Goal: Task Accomplishment & Management: Manage account settings

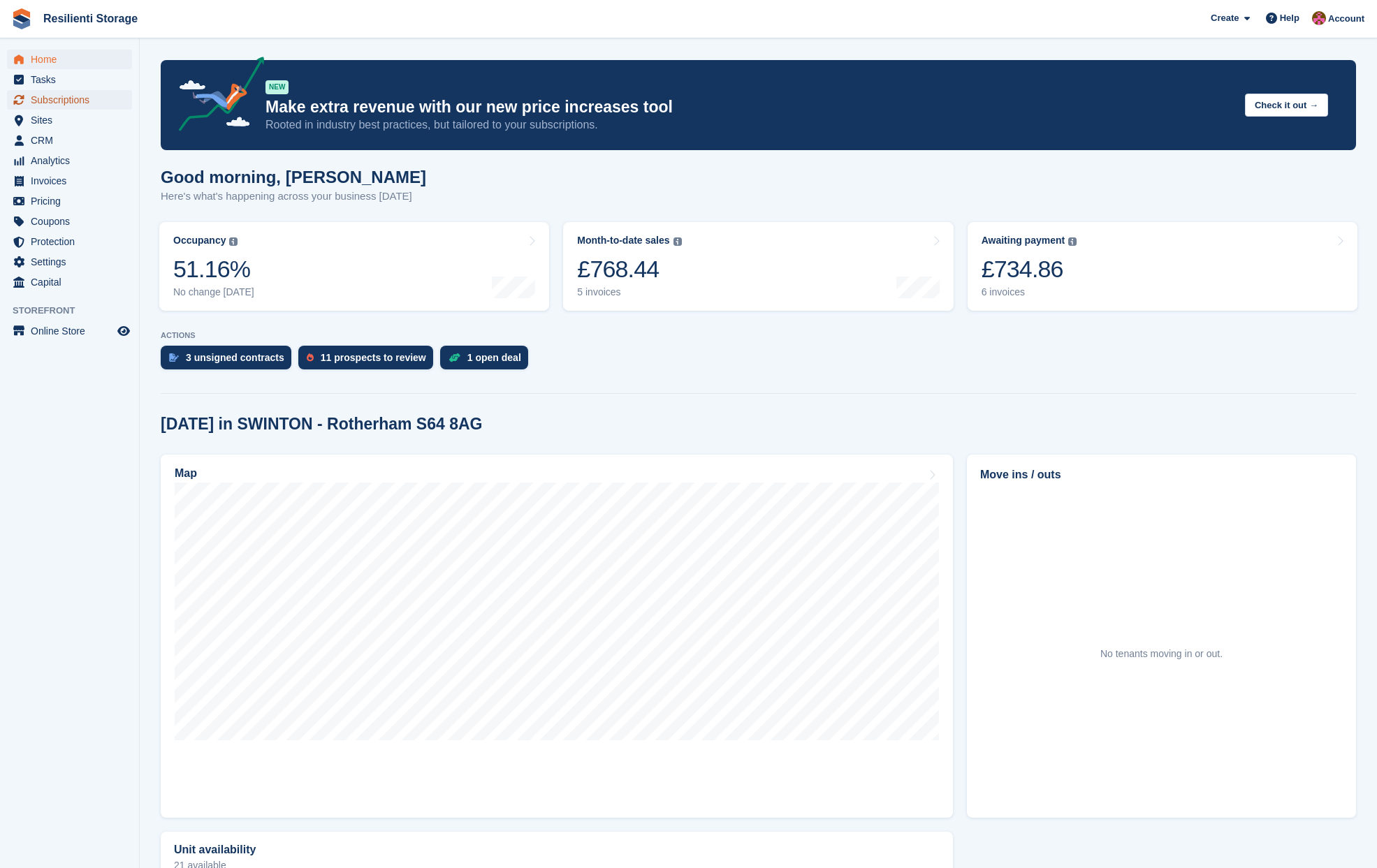
click at [76, 108] on span "Subscriptions" at bounding box center [73, 99] width 84 height 19
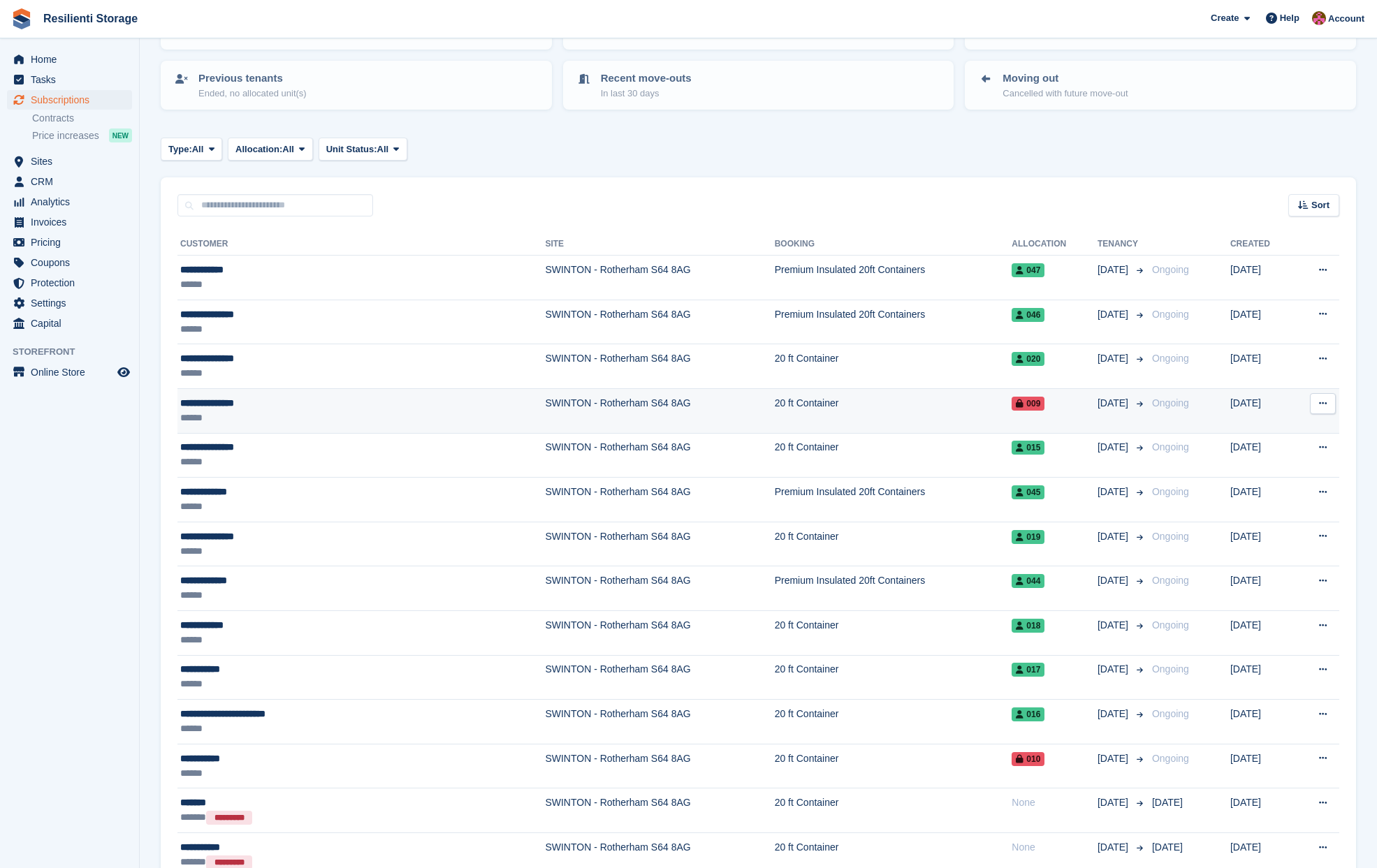
scroll to position [140, 0]
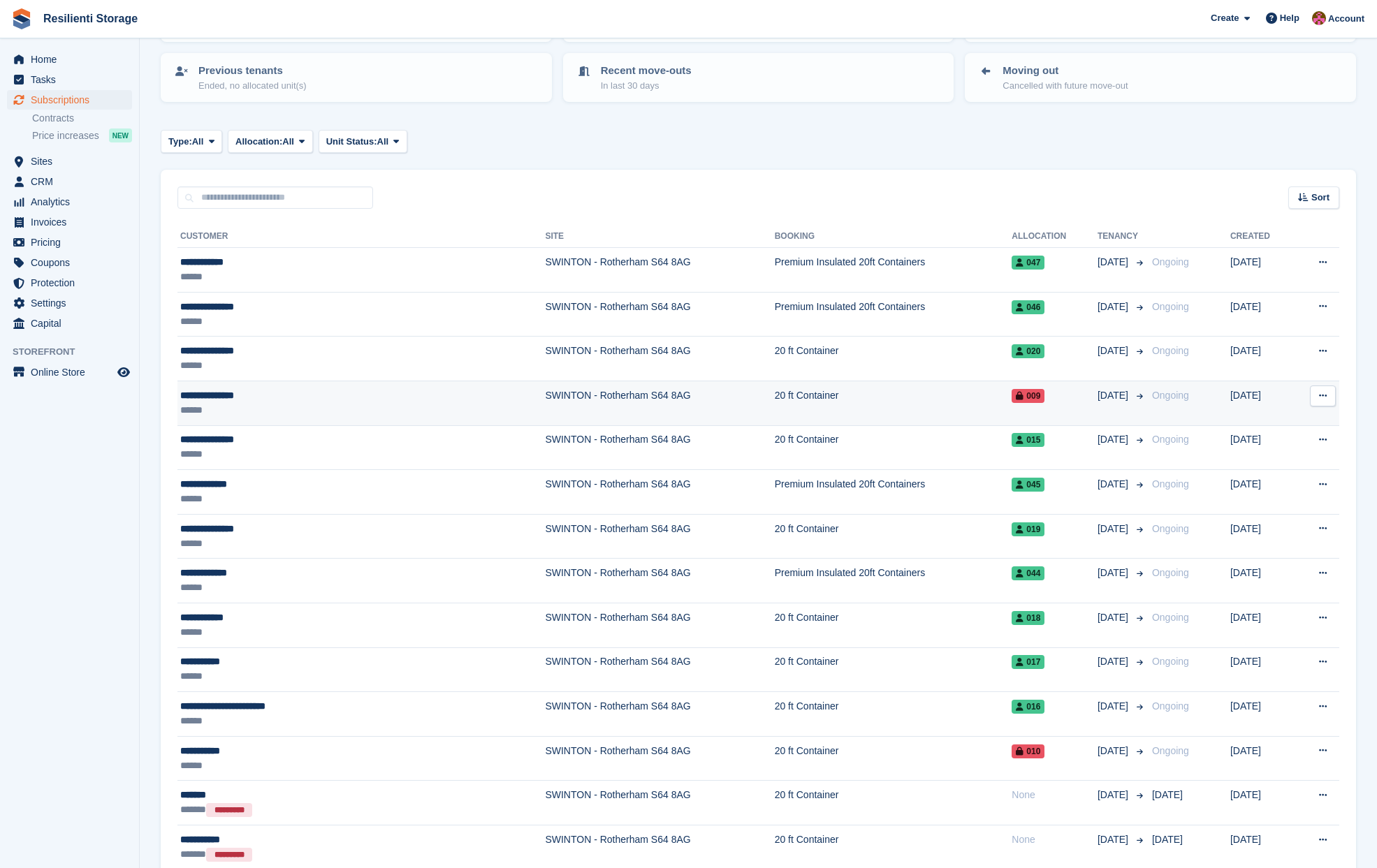
click at [222, 400] on div "**********" at bounding box center [295, 396] width 230 height 15
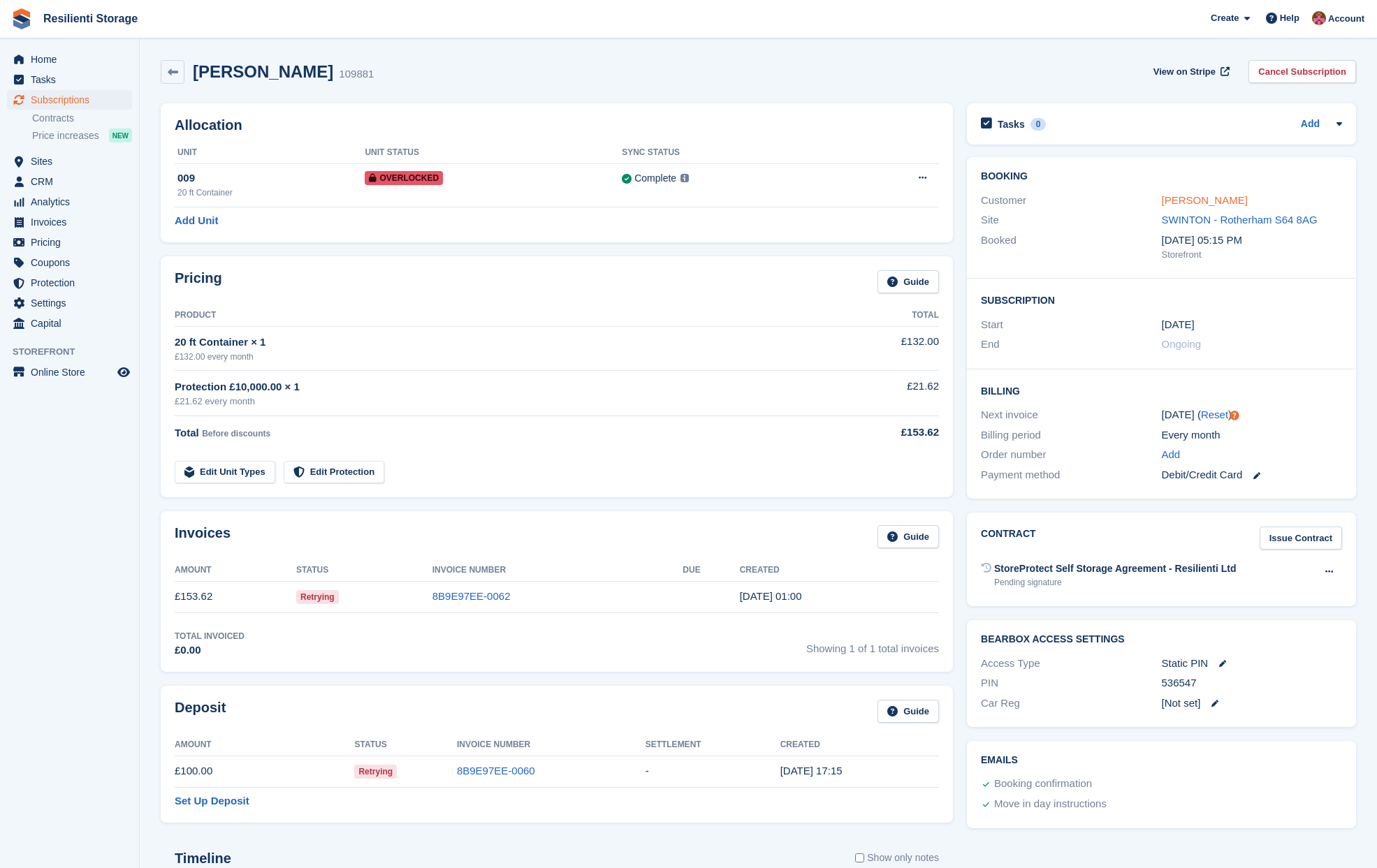
click at [1217, 200] on link "James Wilkinson" at bounding box center [1205, 200] width 86 height 12
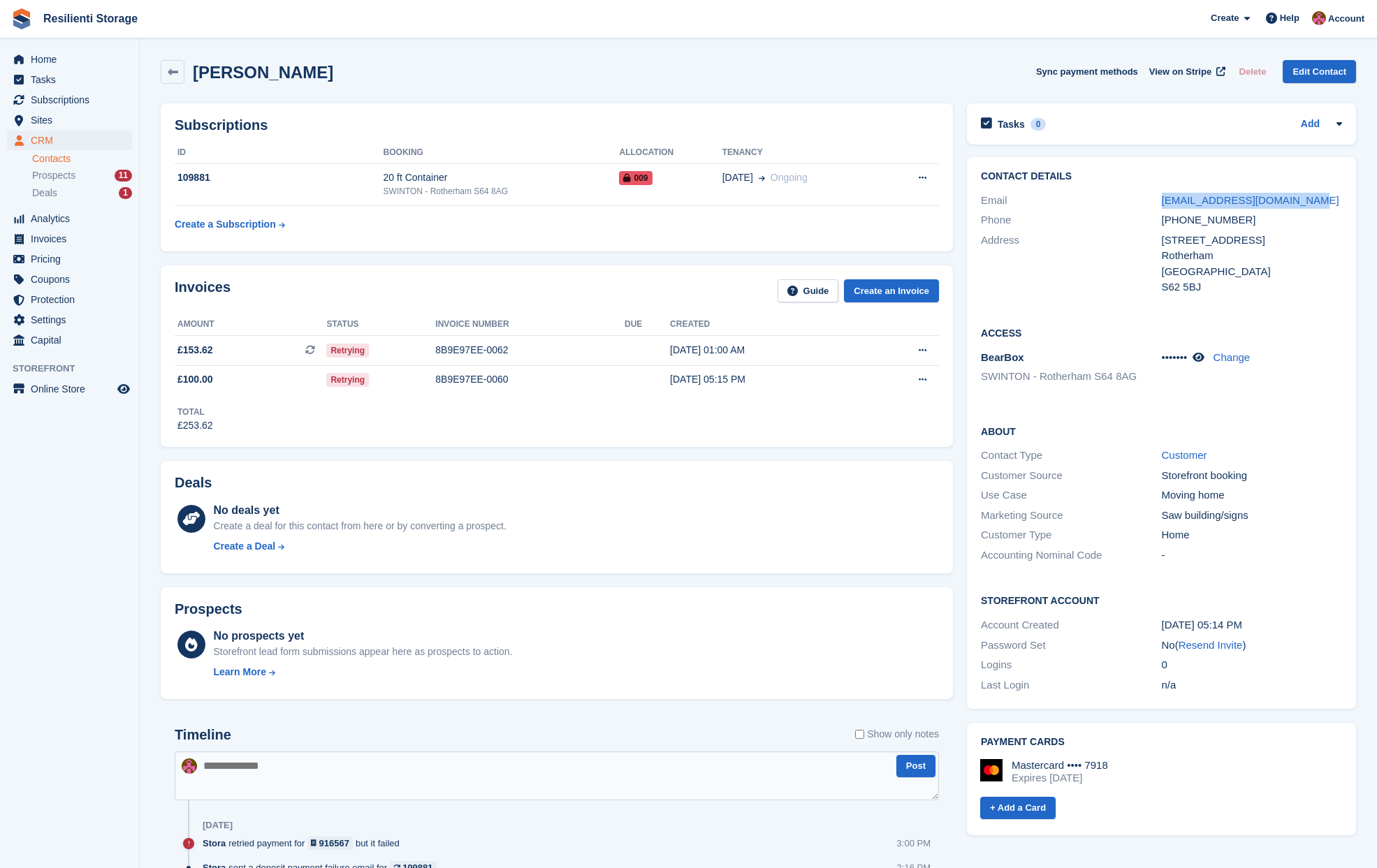
drag, startPoint x: 1310, startPoint y: 202, endPoint x: 1160, endPoint y: 205, distance: 150.0
click at [1160, 205] on div "Email wilkinsonjames51@gmail.com" at bounding box center [1161, 201] width 361 height 20
drag, startPoint x: 1160, startPoint y: 205, endPoint x: 1210, endPoint y: 199, distance: 50.4
copy div "wilkinsonjames51@gmail.com"
click at [176, 75] on icon at bounding box center [172, 72] width 11 height 11
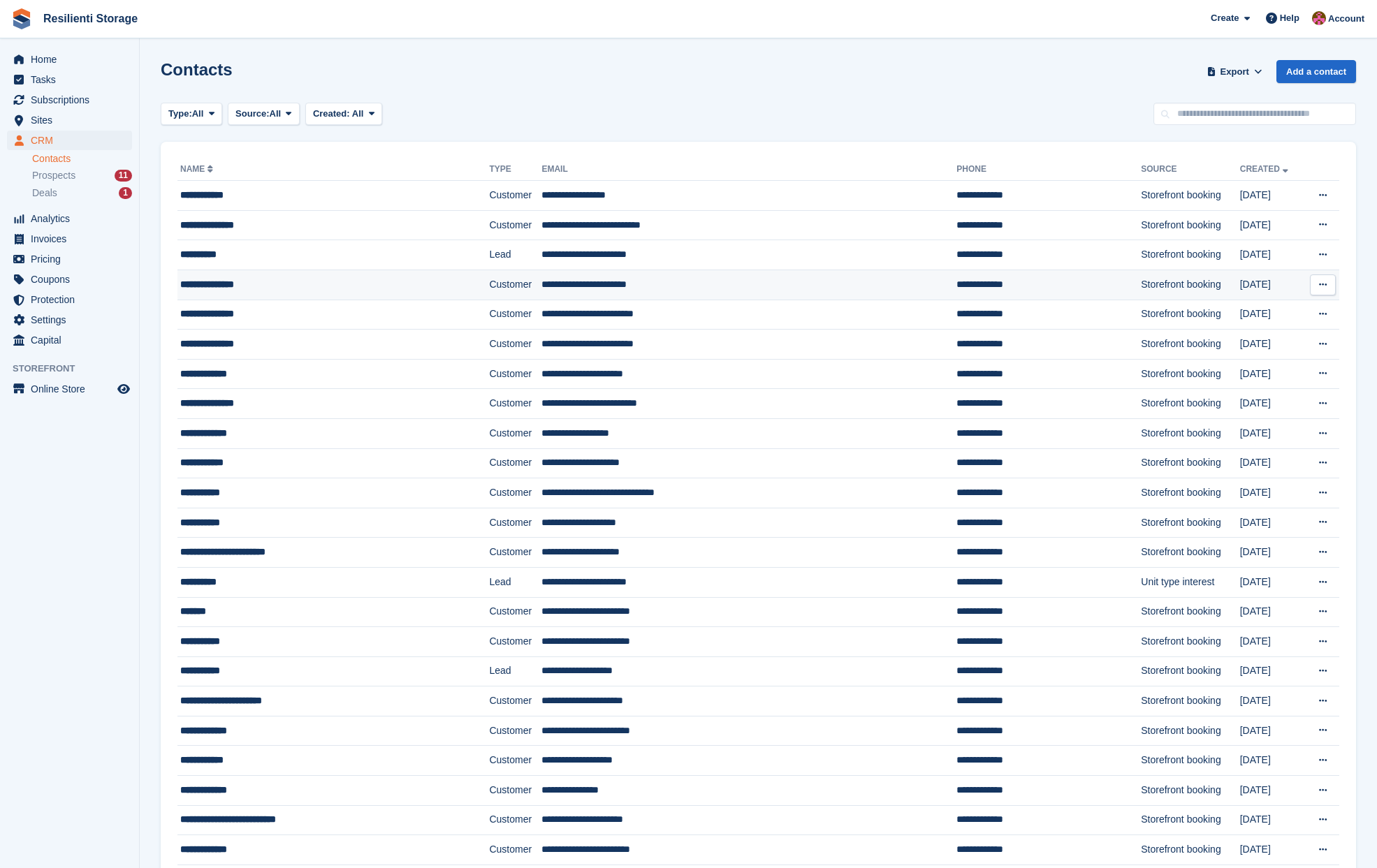
click at [244, 288] on div "**********" at bounding box center [305, 284] width 249 height 15
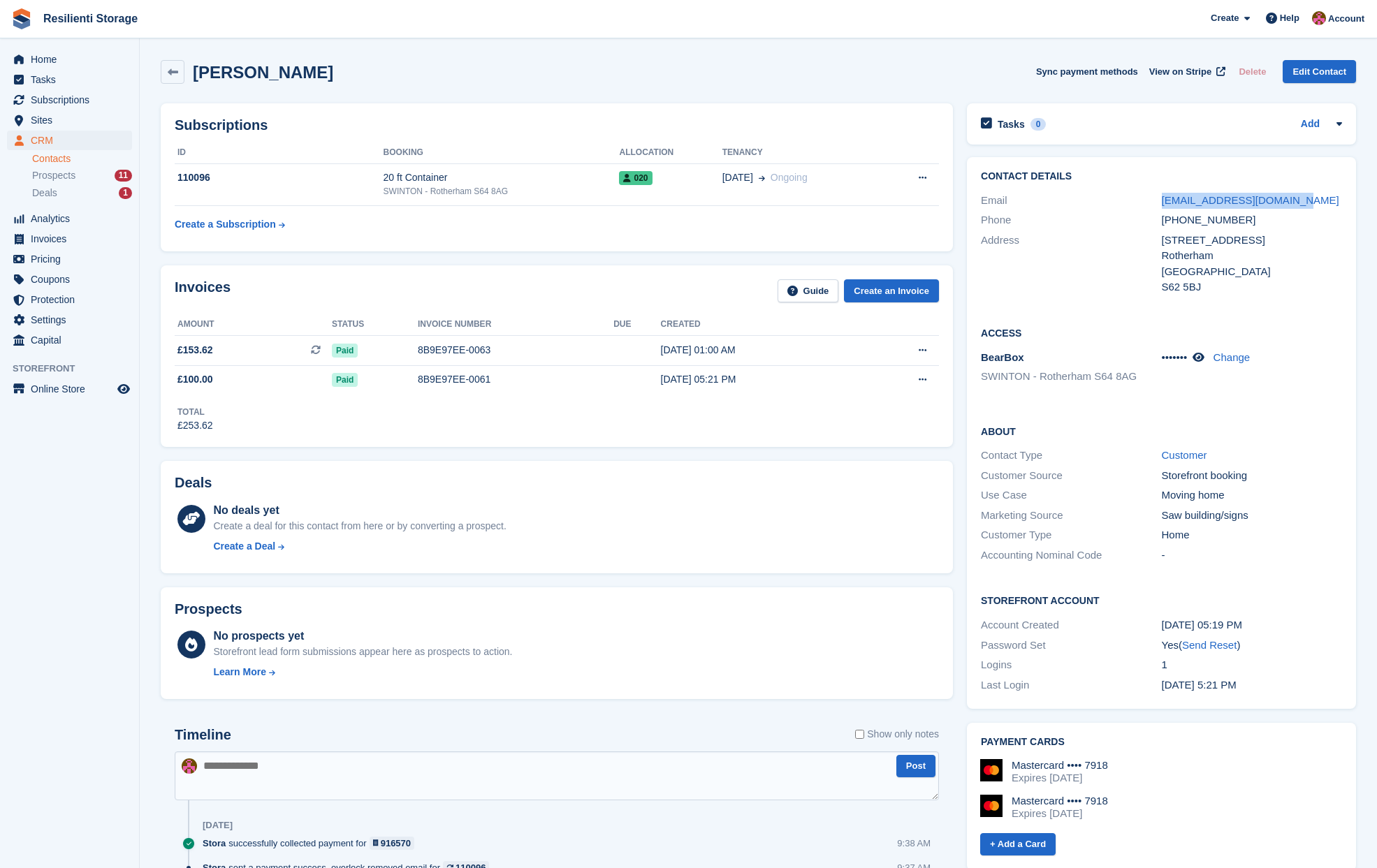
drag, startPoint x: 1293, startPoint y: 199, endPoint x: 1154, endPoint y: 198, distance: 139.0
click at [1154, 198] on div "Email lauren.kelly68@yahoo.com" at bounding box center [1161, 201] width 361 height 20
drag, startPoint x: 1154, startPoint y: 198, endPoint x: 1185, endPoint y: 200, distance: 31.1
copy div "lauren.kelly68@yahoo.com"
click at [170, 75] on icon at bounding box center [172, 72] width 11 height 11
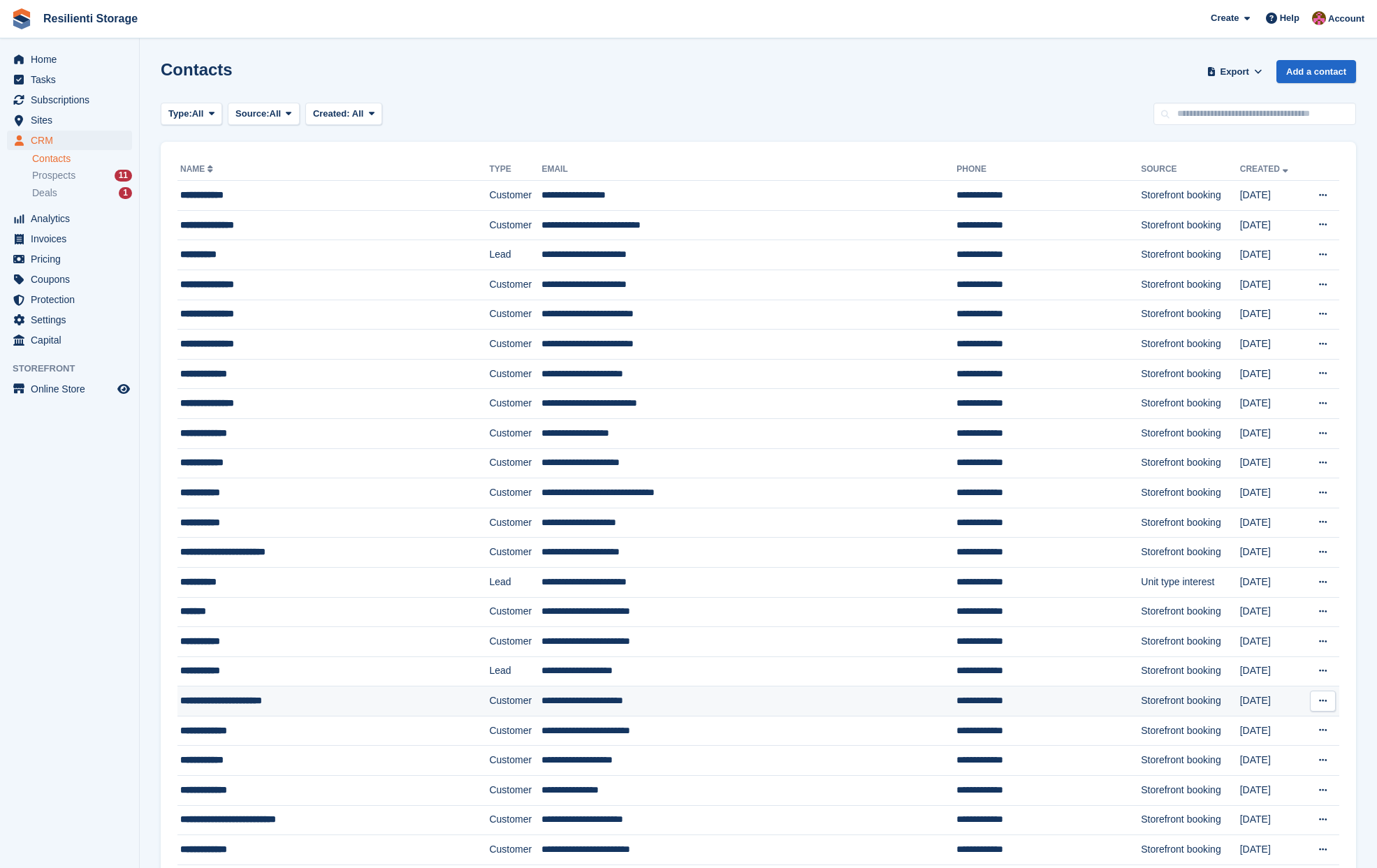
click at [248, 706] on div "**********" at bounding box center [305, 701] width 249 height 15
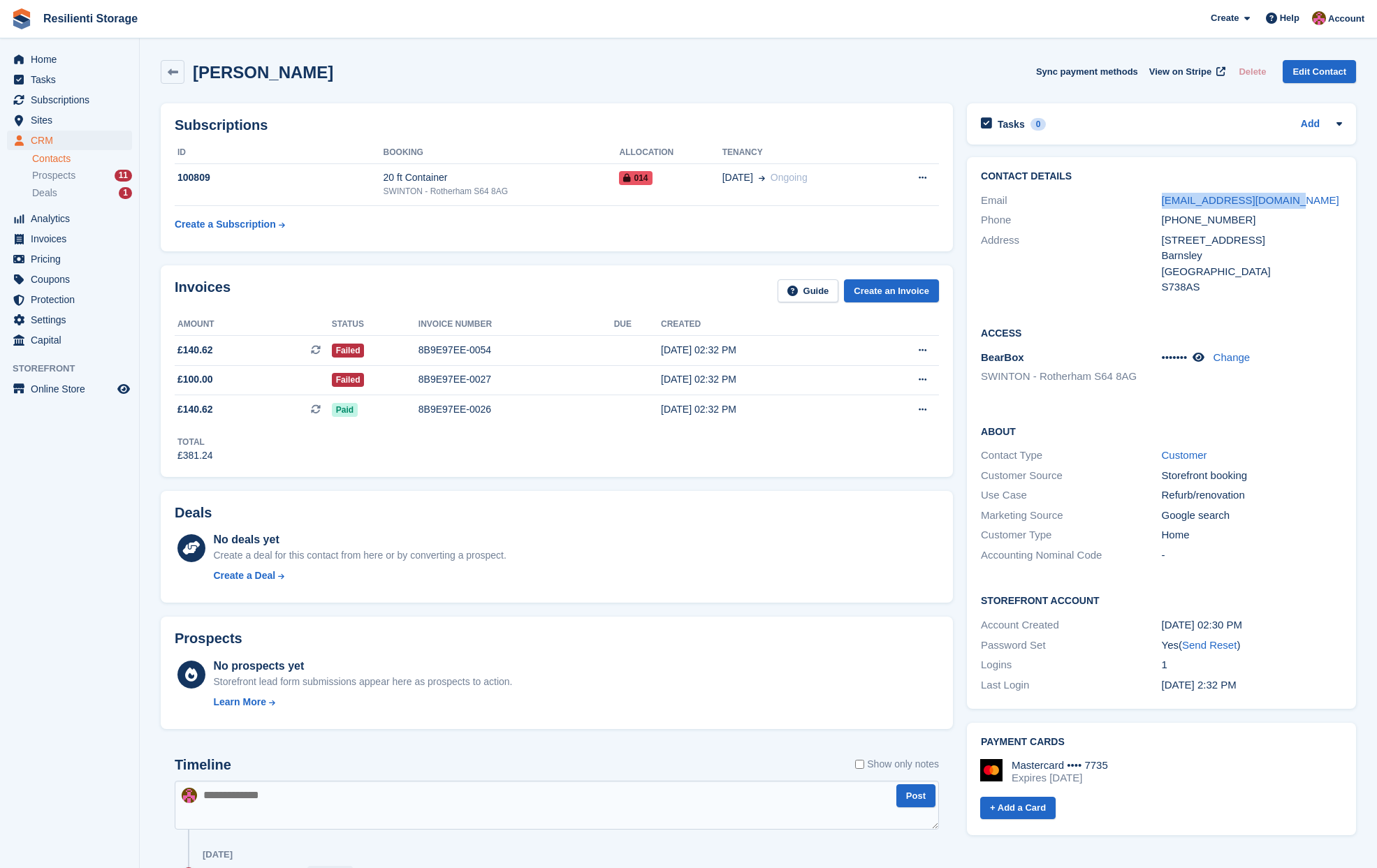
drag, startPoint x: 1309, startPoint y: 196, endPoint x: 1161, endPoint y: 208, distance: 148.5
click at [1162, 208] on div "[EMAIL_ADDRESS][DOMAIN_NAME]" at bounding box center [1252, 201] width 180 height 16
drag, startPoint x: 1161, startPoint y: 208, endPoint x: 1208, endPoint y: 200, distance: 47.7
copy link "[EMAIL_ADDRESS][DOMAIN_NAME]"
click at [179, 73] on link at bounding box center [172, 71] width 24 height 24
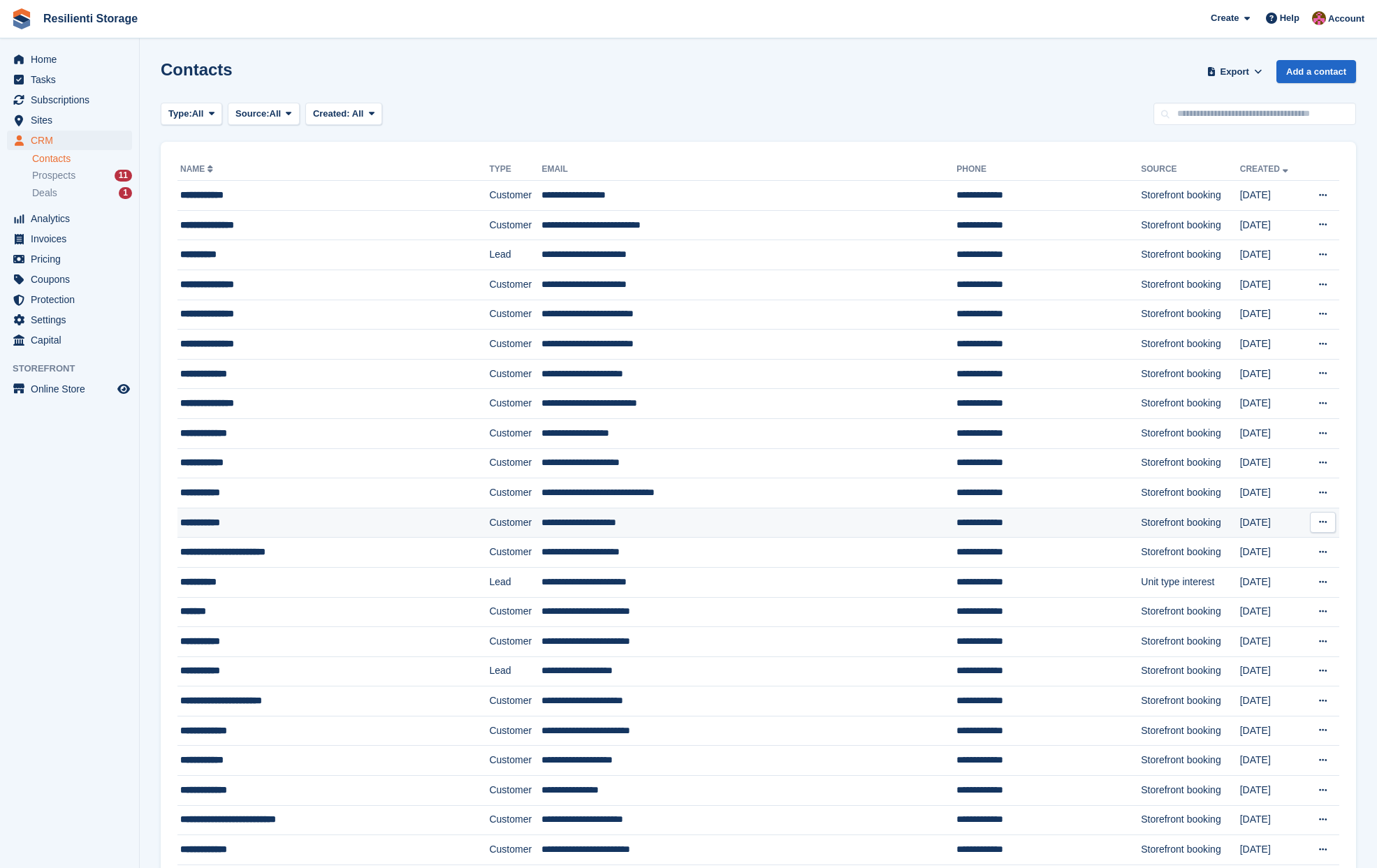
click at [227, 523] on div "**********" at bounding box center [305, 522] width 249 height 15
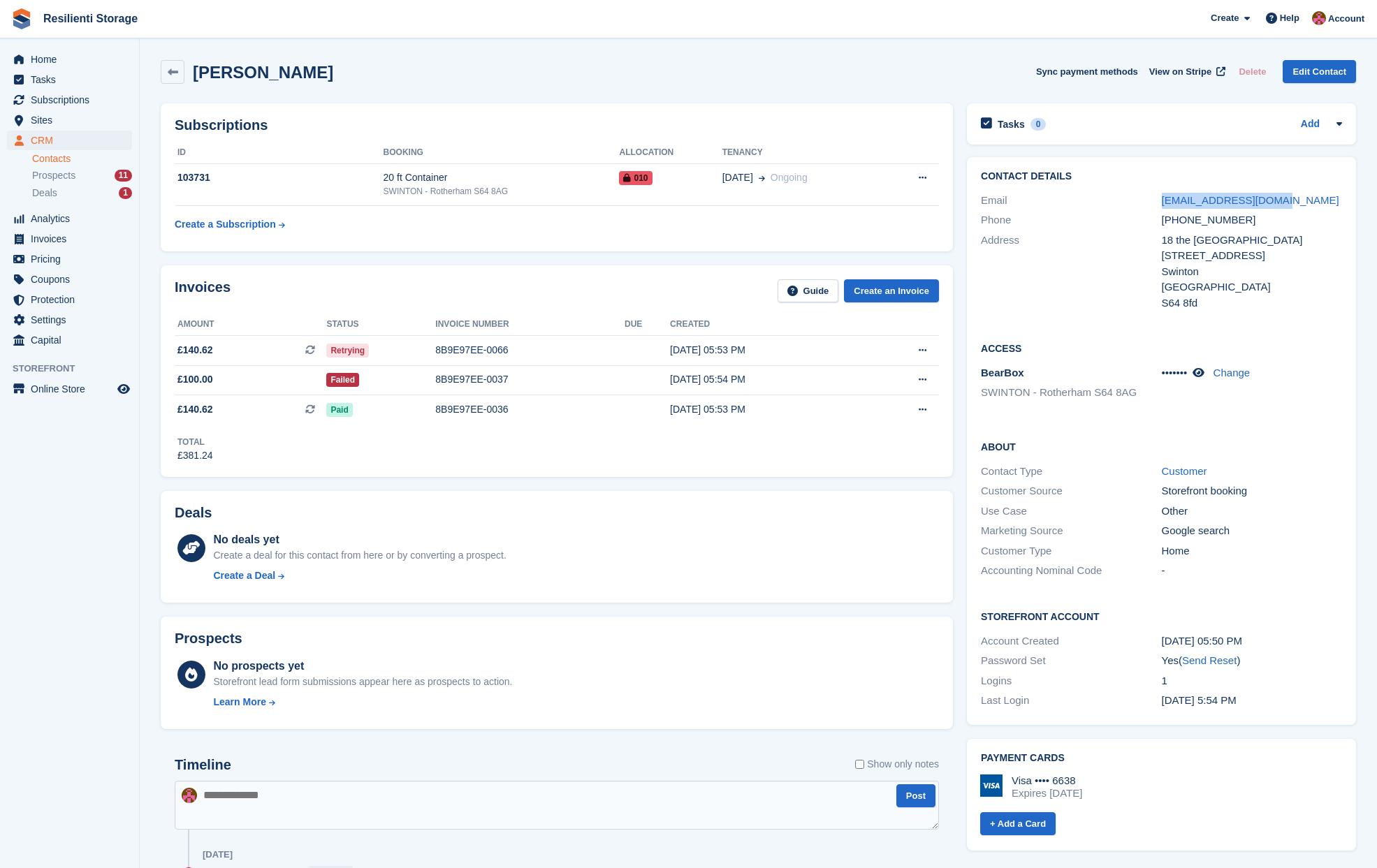
drag, startPoint x: 1289, startPoint y: 199, endPoint x: 1151, endPoint y: 202, distance: 138.0
click at [1151, 202] on div "Email wadrop-08@hotmail.com" at bounding box center [1161, 201] width 361 height 20
drag, startPoint x: 1151, startPoint y: 202, endPoint x: 1225, endPoint y: 208, distance: 74.2
copy div "wadrop-08@hotmail.com"
click at [175, 76] on icon at bounding box center [172, 72] width 11 height 11
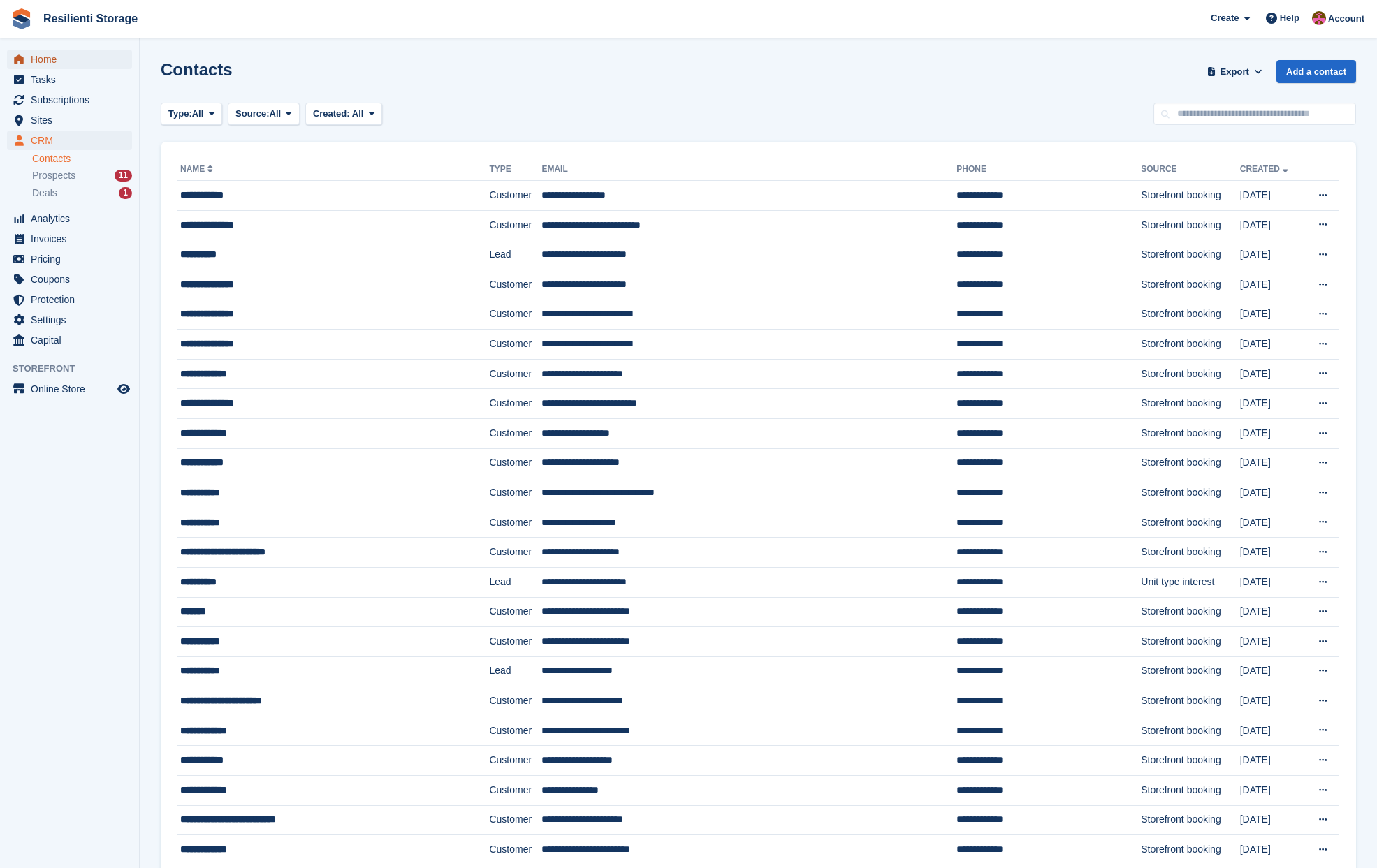
click at [48, 58] on span "Home" at bounding box center [73, 59] width 84 height 19
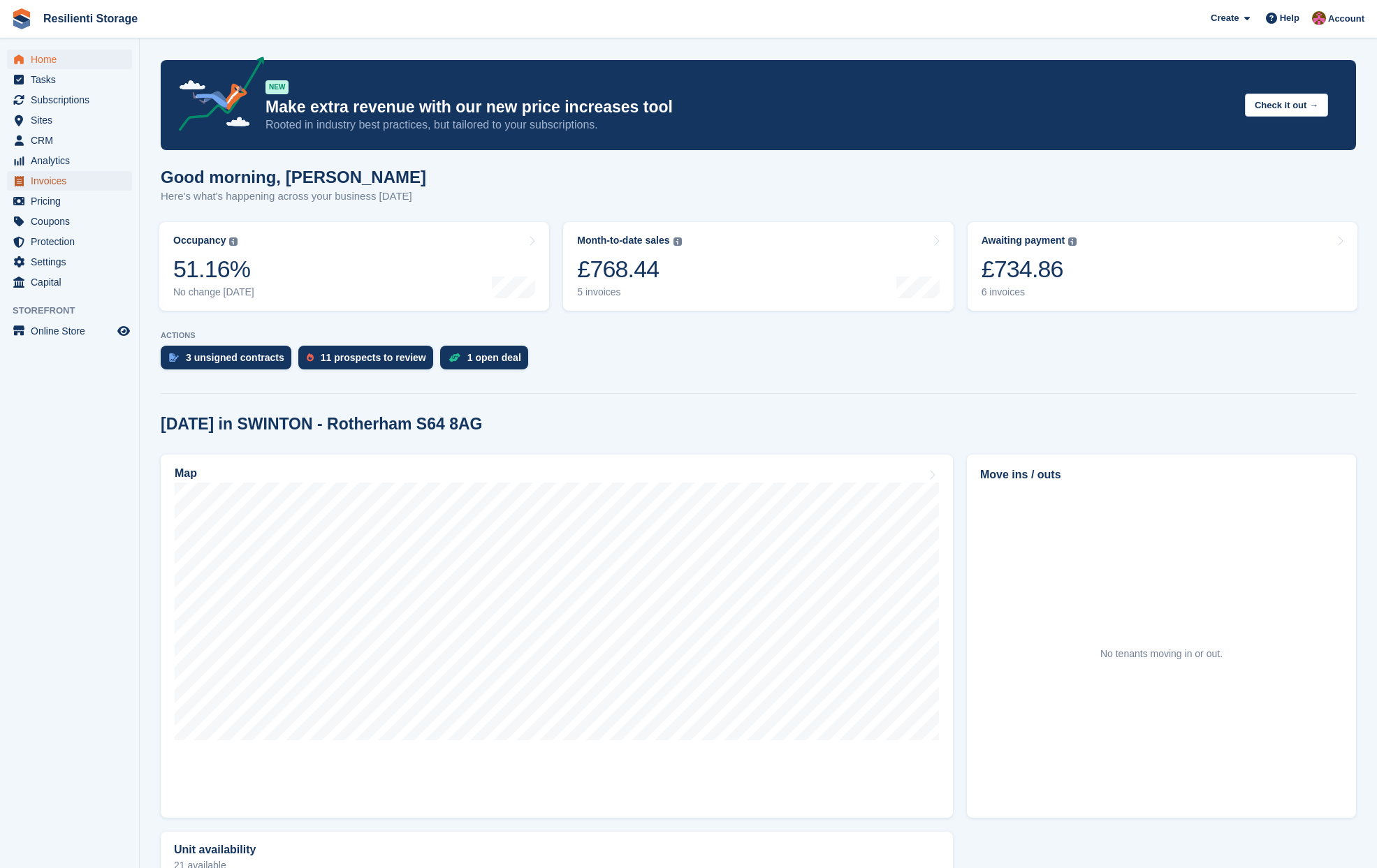
click at [38, 179] on span "Invoices" at bounding box center [73, 180] width 84 height 19
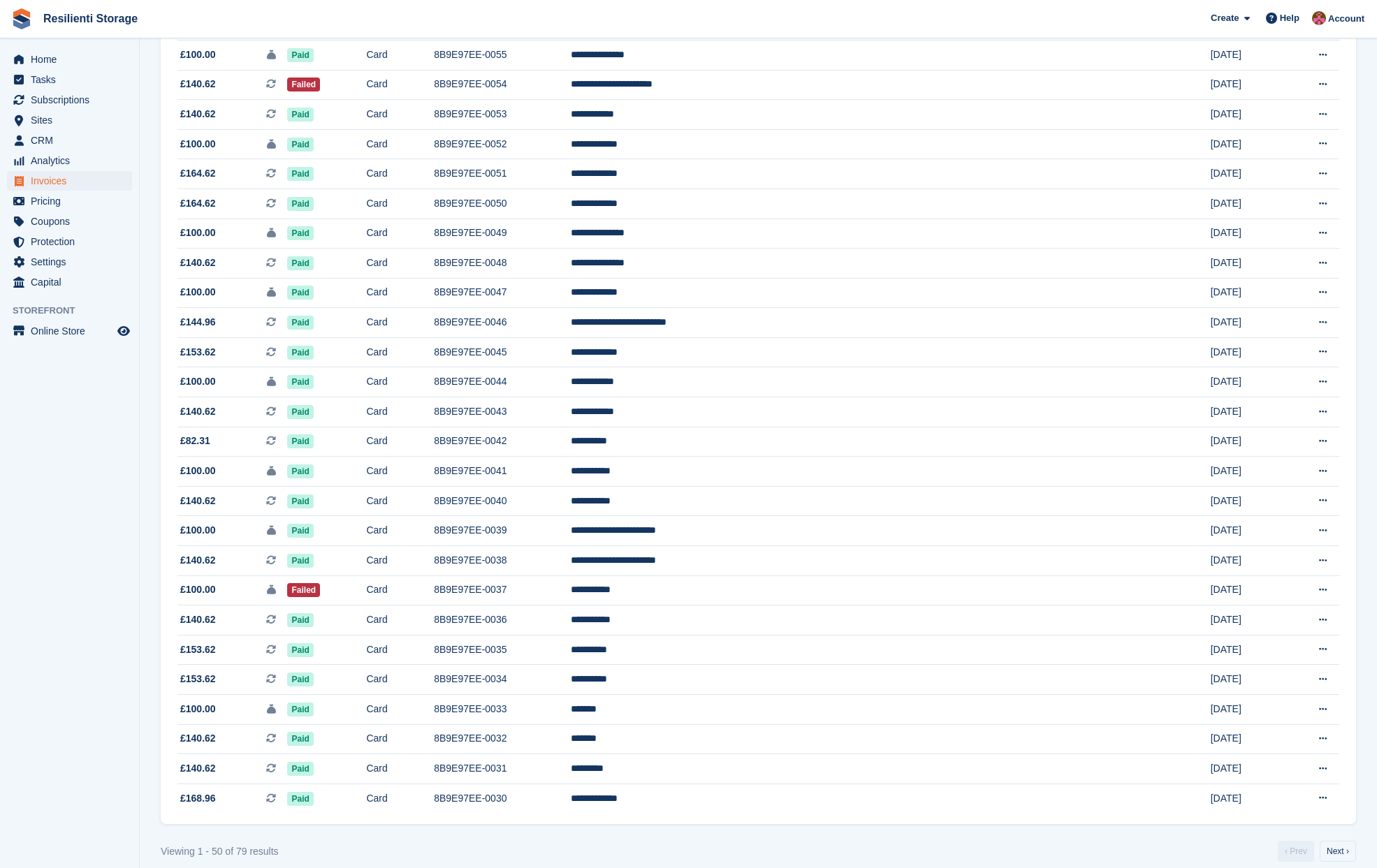
scroll to position [923, 0]
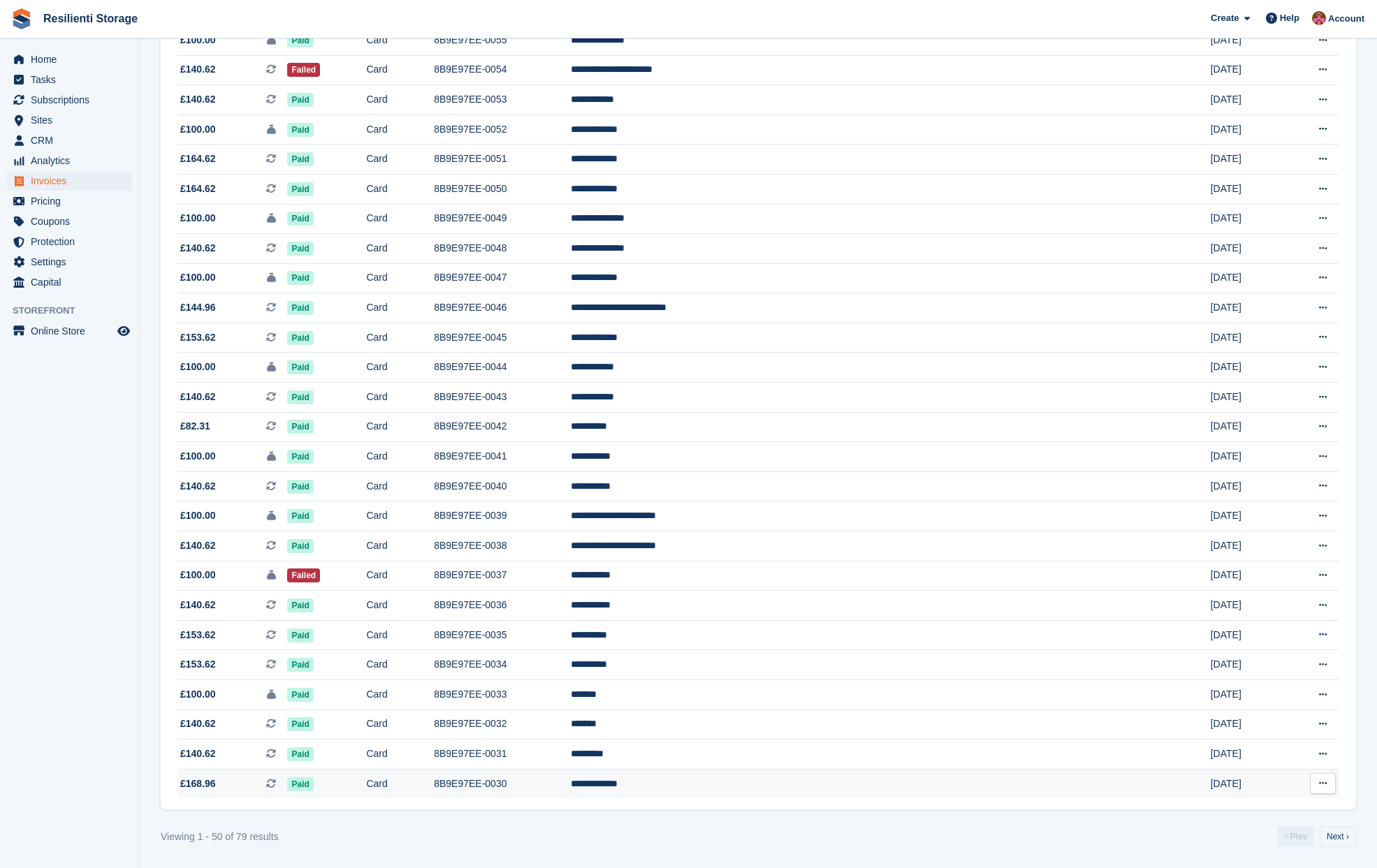
click at [1329, 786] on button at bounding box center [1323, 783] width 26 height 21
click at [1248, 806] on p "Download PDF" at bounding box center [1269, 810] width 122 height 18
click at [1322, 754] on icon at bounding box center [1323, 754] width 8 height 9
click at [1257, 859] on p "View Subscription" at bounding box center [1269, 852] width 122 height 18
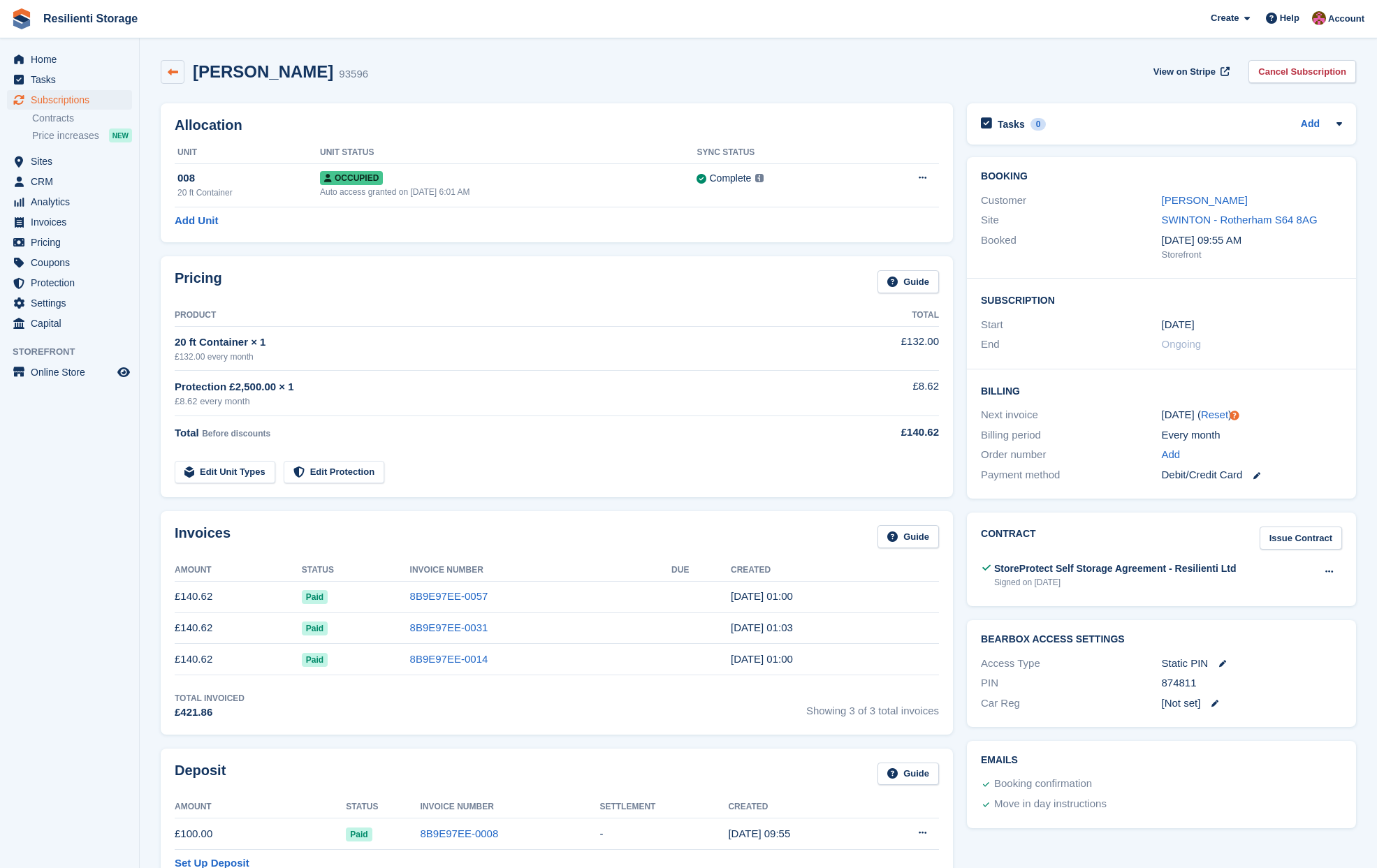
click at [176, 70] on icon at bounding box center [172, 72] width 11 height 11
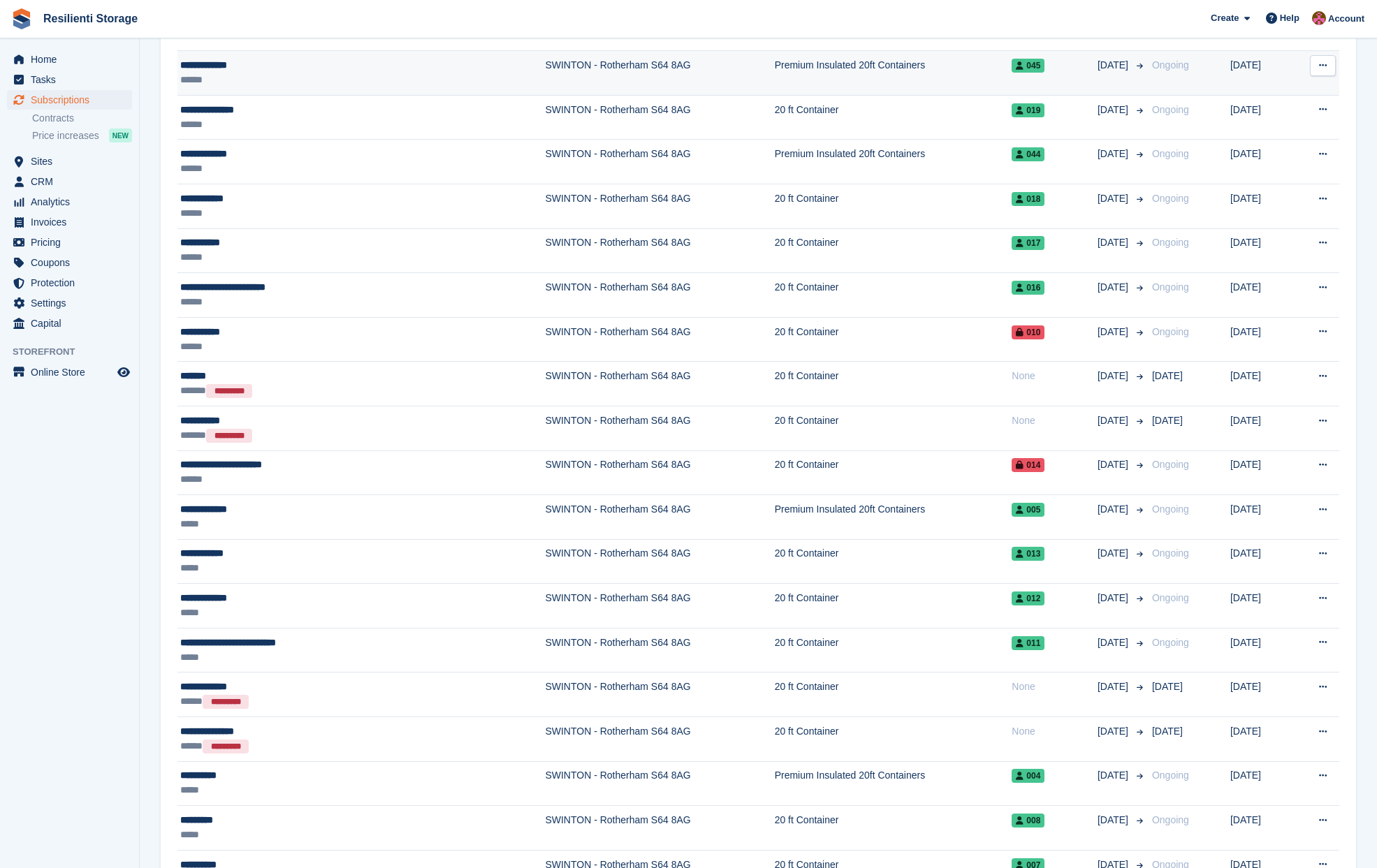
scroll to position [788, 0]
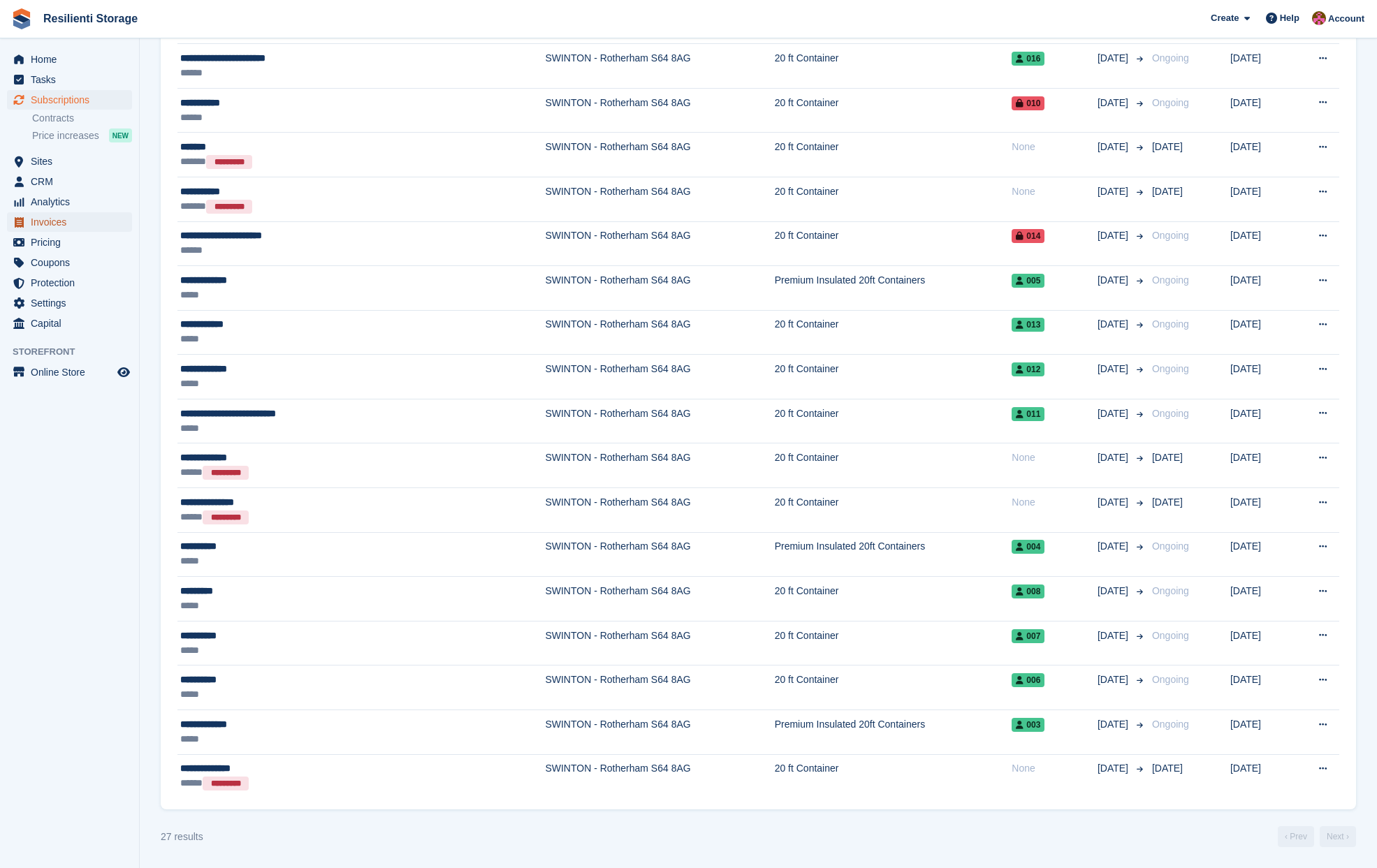
click at [60, 222] on span "Invoices" at bounding box center [73, 222] width 84 height 19
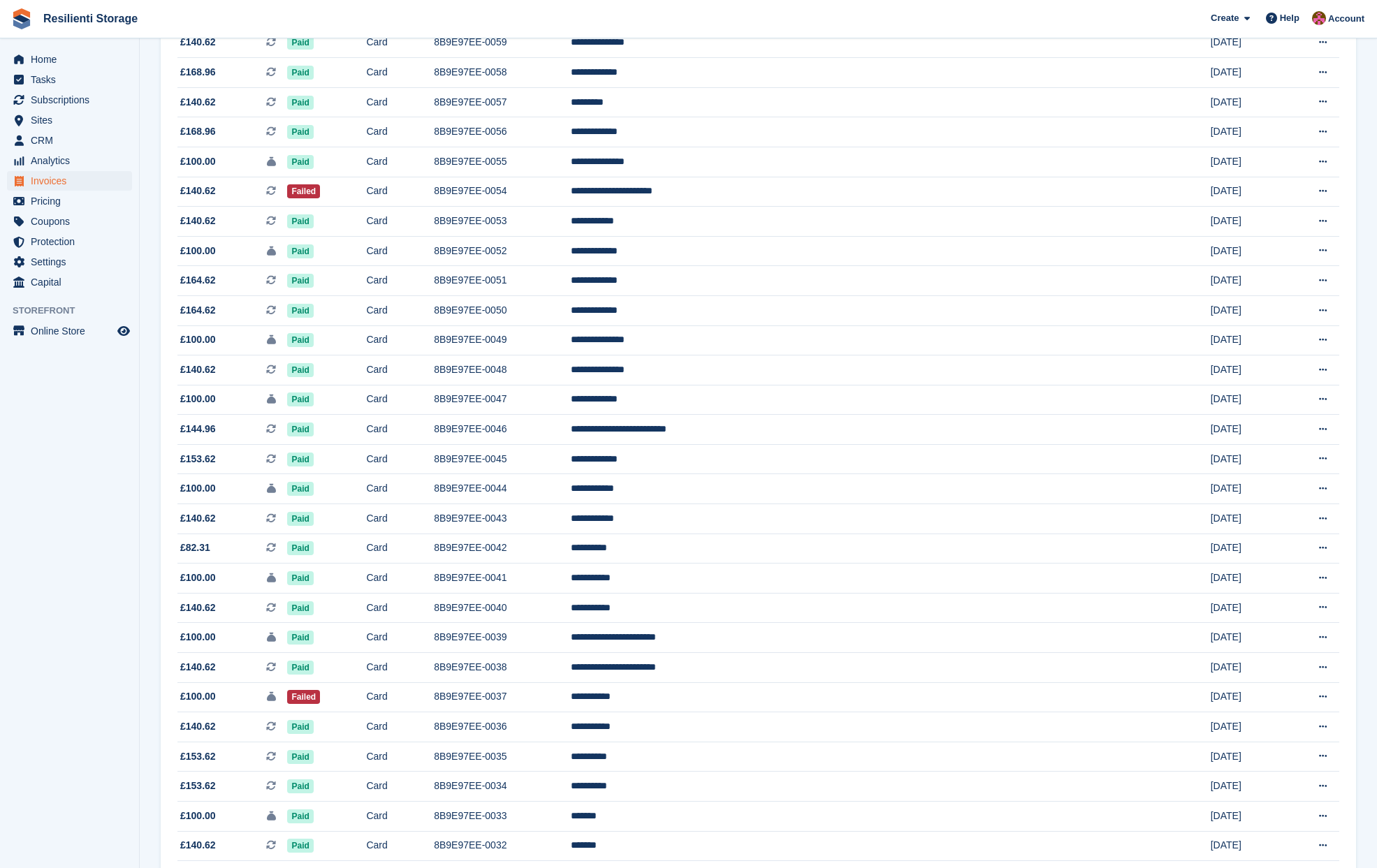
scroll to position [923, 0]
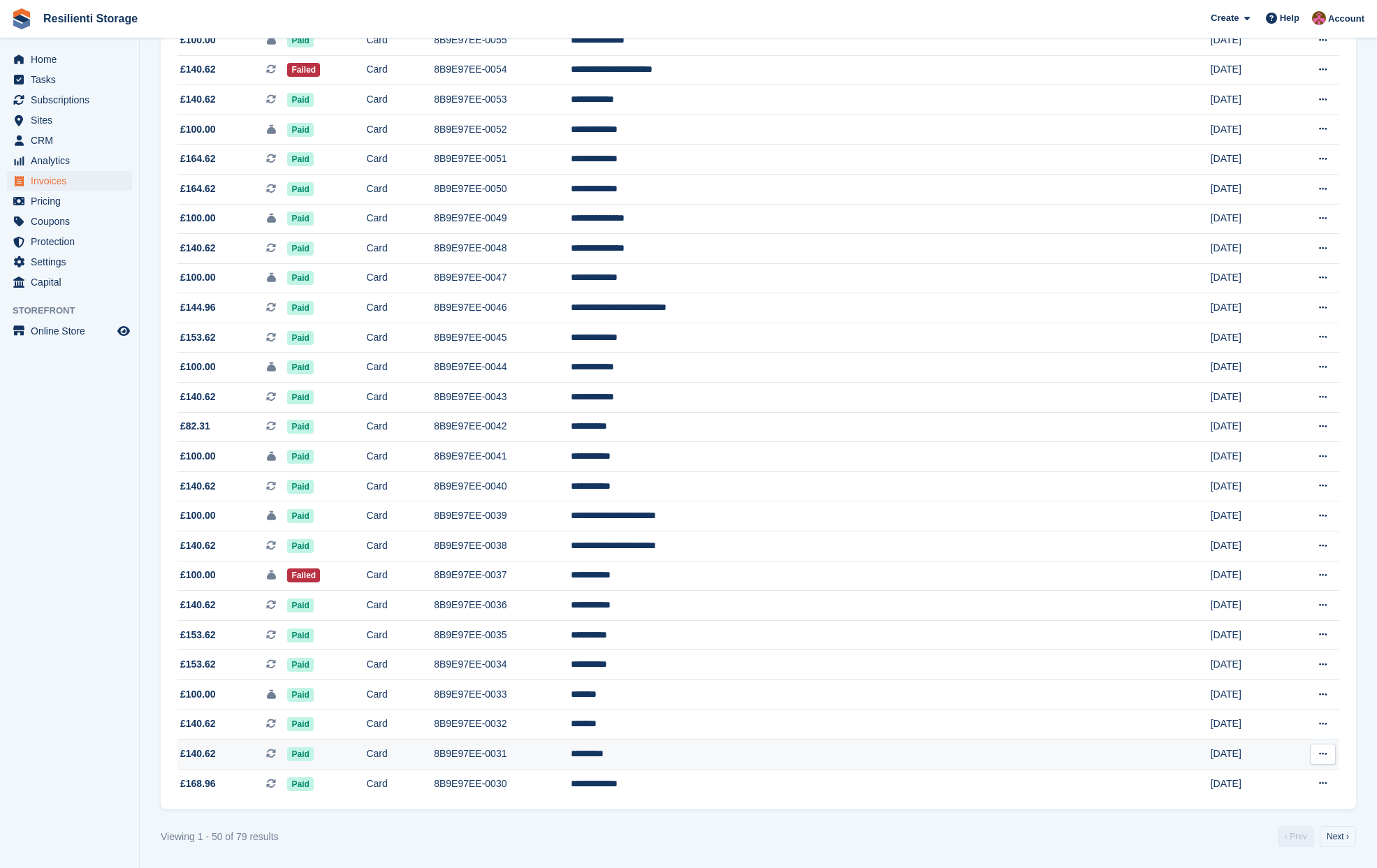
click at [1319, 756] on icon at bounding box center [1323, 754] width 8 height 9
click at [1285, 783] on p "Download PDF" at bounding box center [1269, 781] width 122 height 18
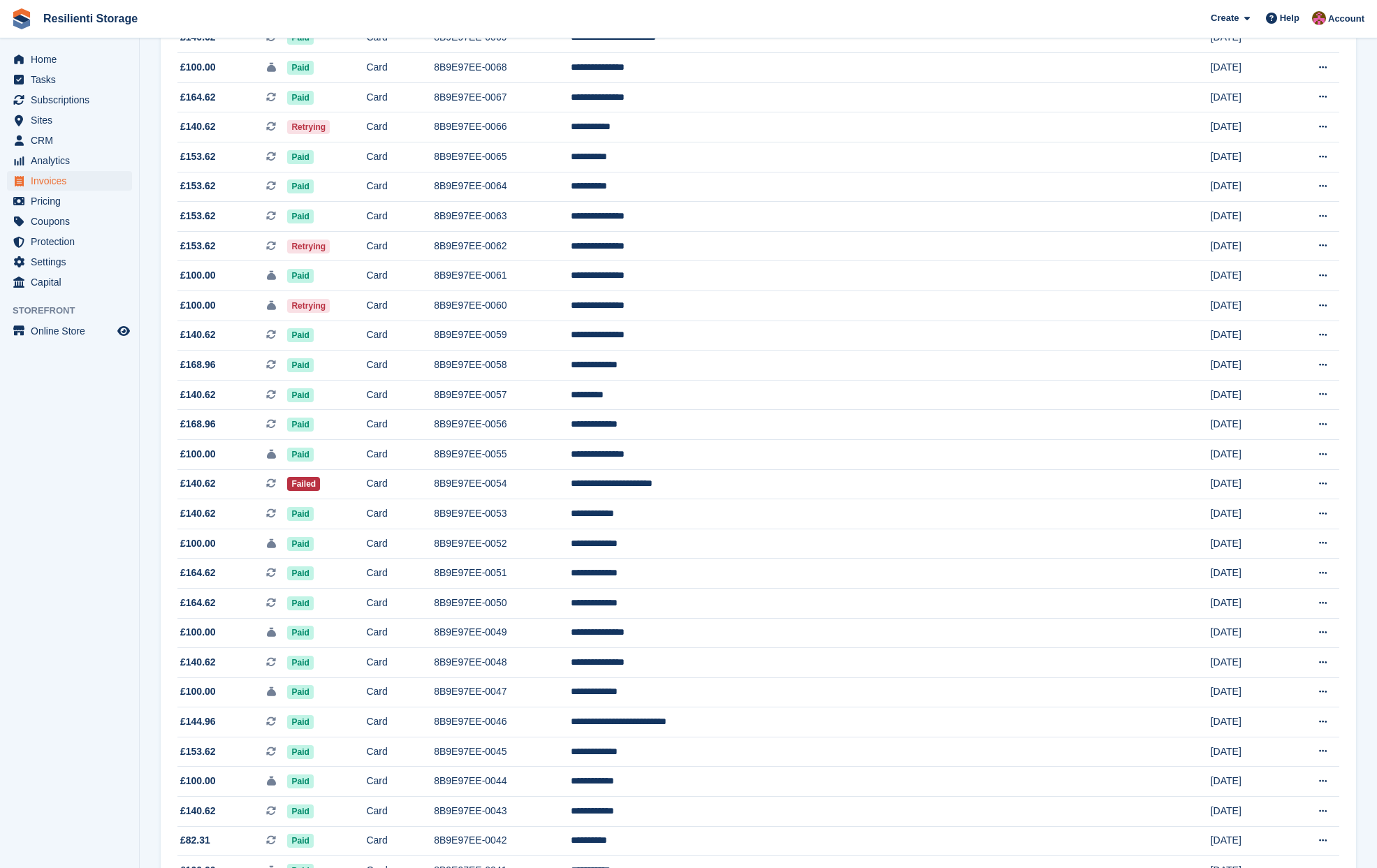
scroll to position [504, 0]
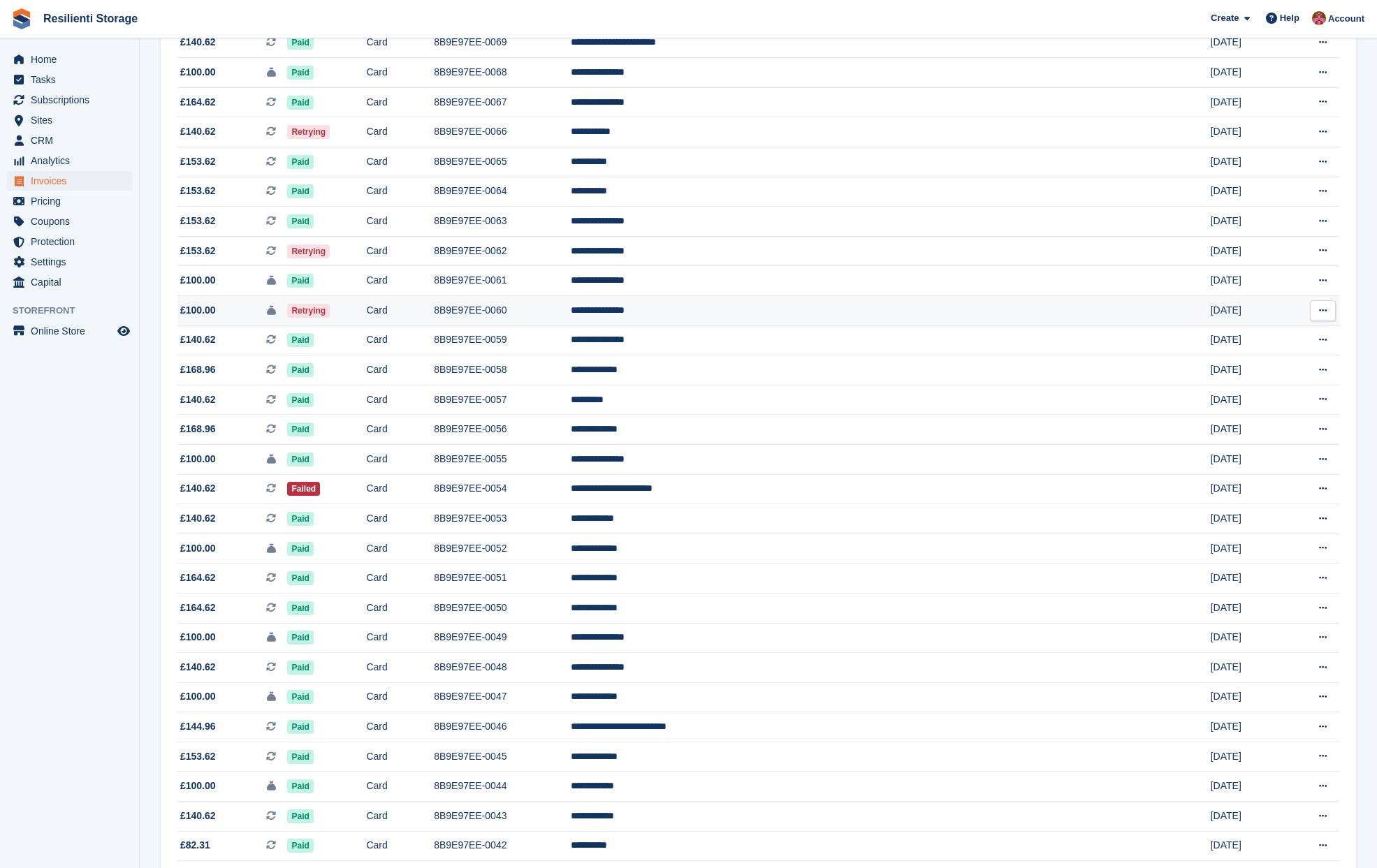
click at [205, 314] on span "£100.00" at bounding box center [198, 310] width 36 height 15
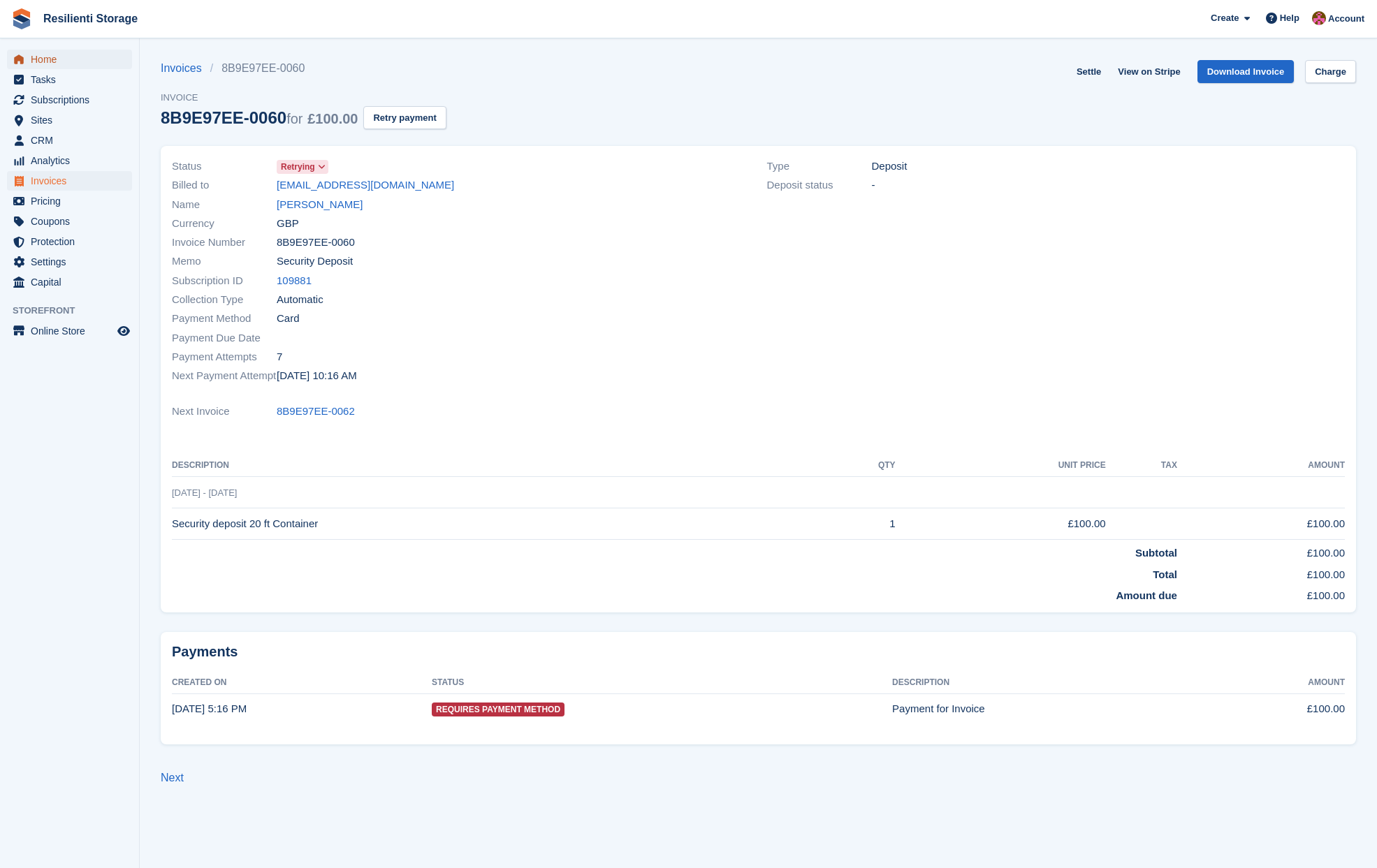
click at [59, 61] on span "Home" at bounding box center [73, 59] width 84 height 19
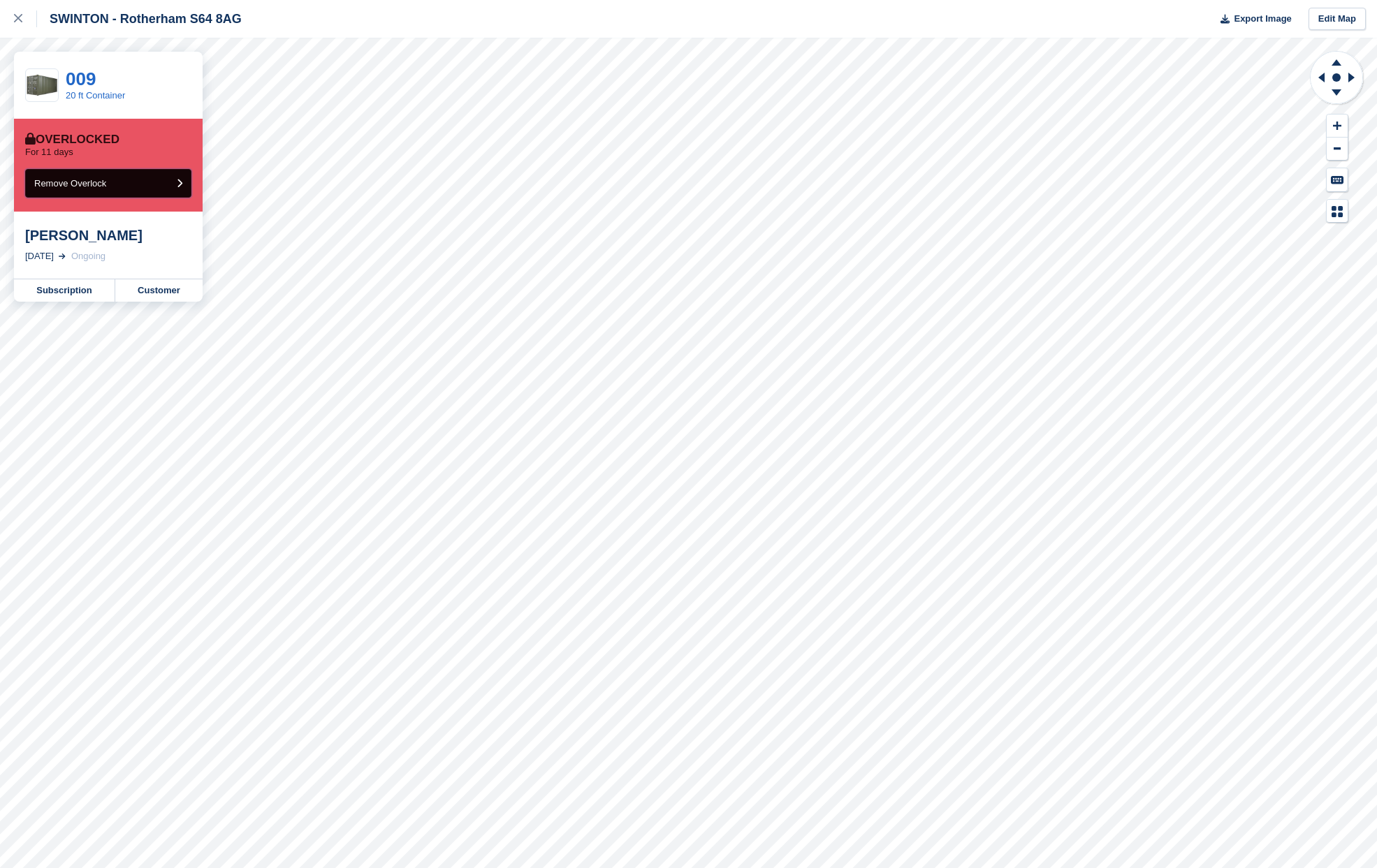
click at [185, 184] on button "Remove Overlock" at bounding box center [108, 183] width 166 height 29
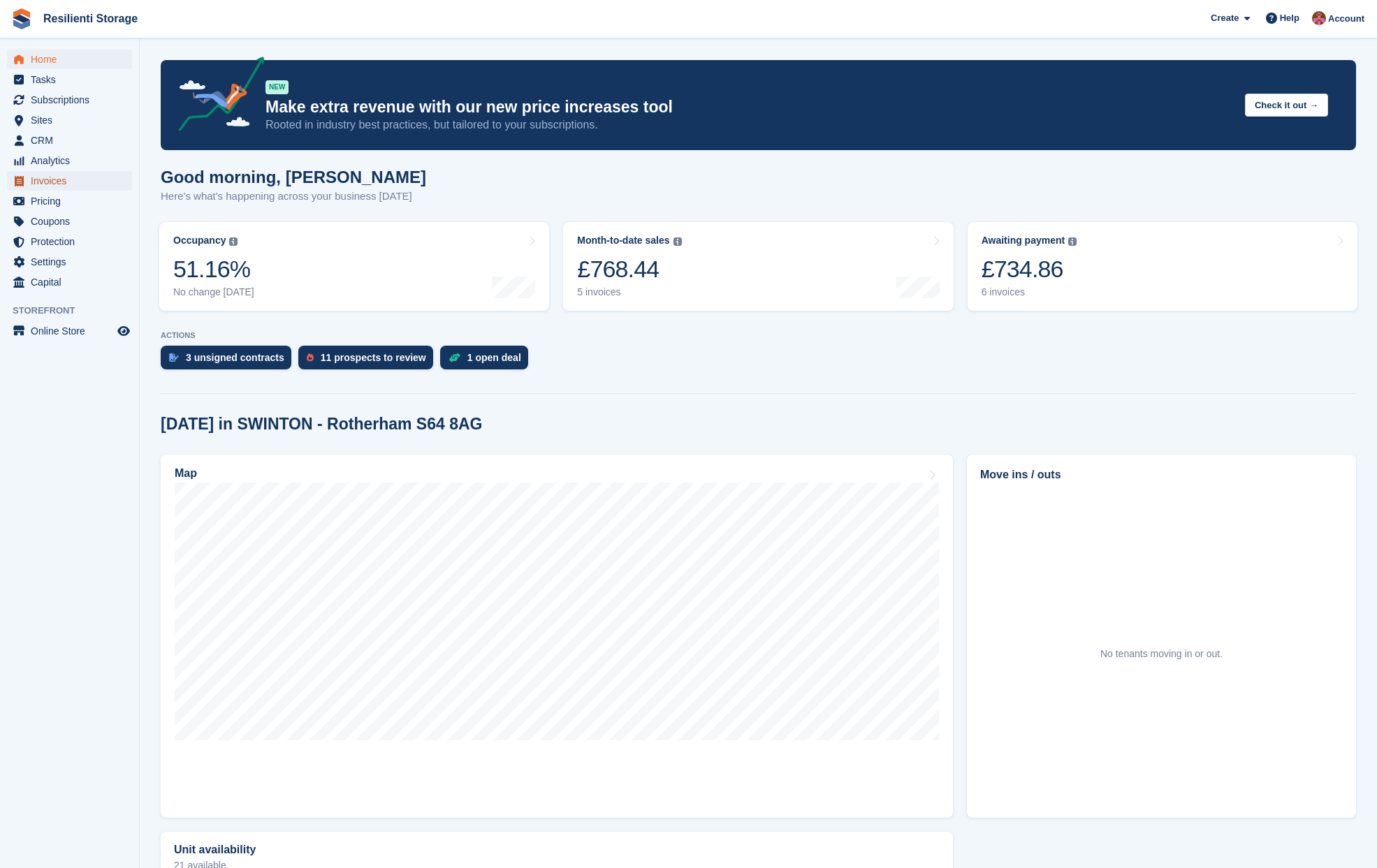
click at [51, 177] on span "Invoices" at bounding box center [73, 180] width 84 height 19
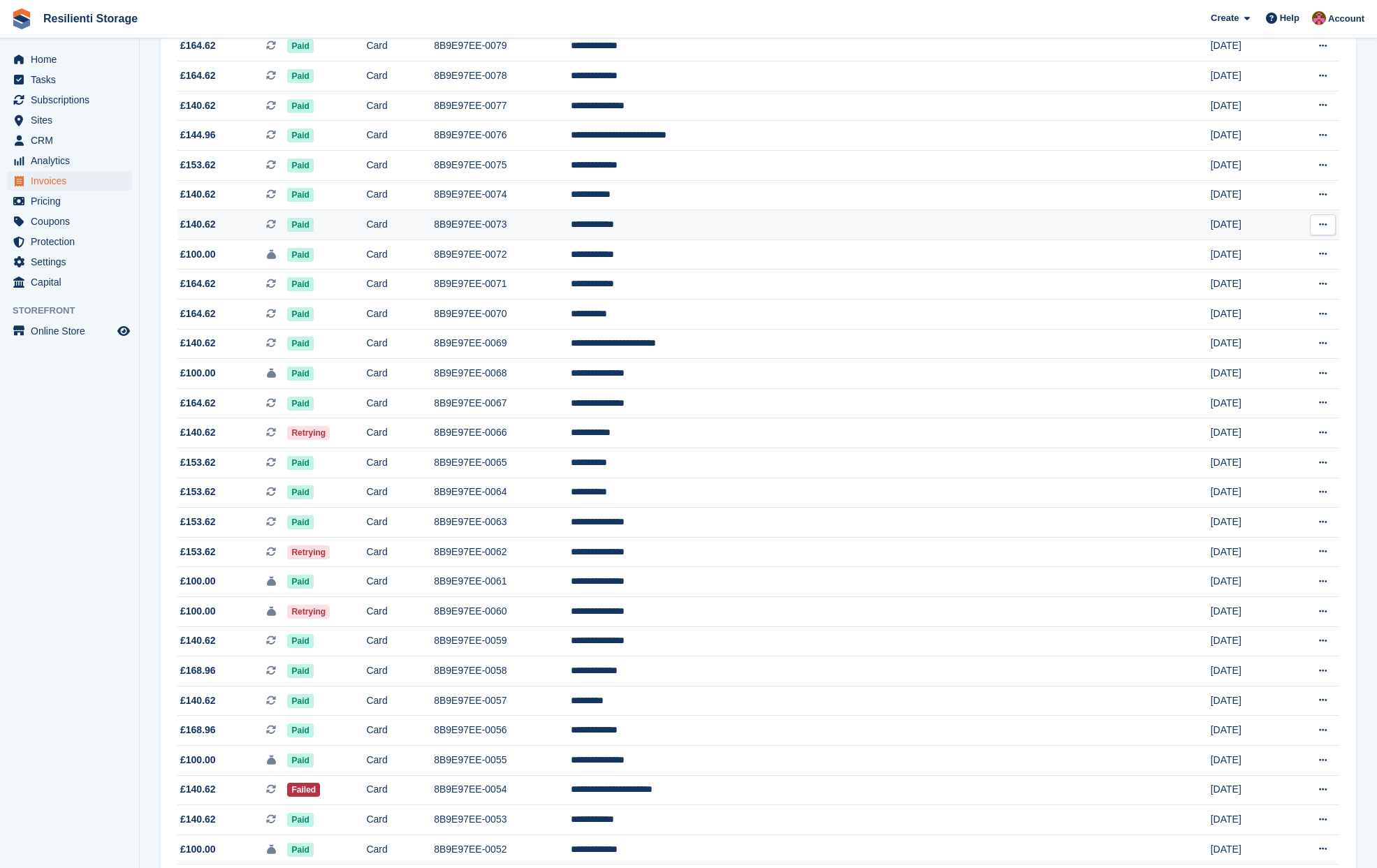
scroll to position [210, 0]
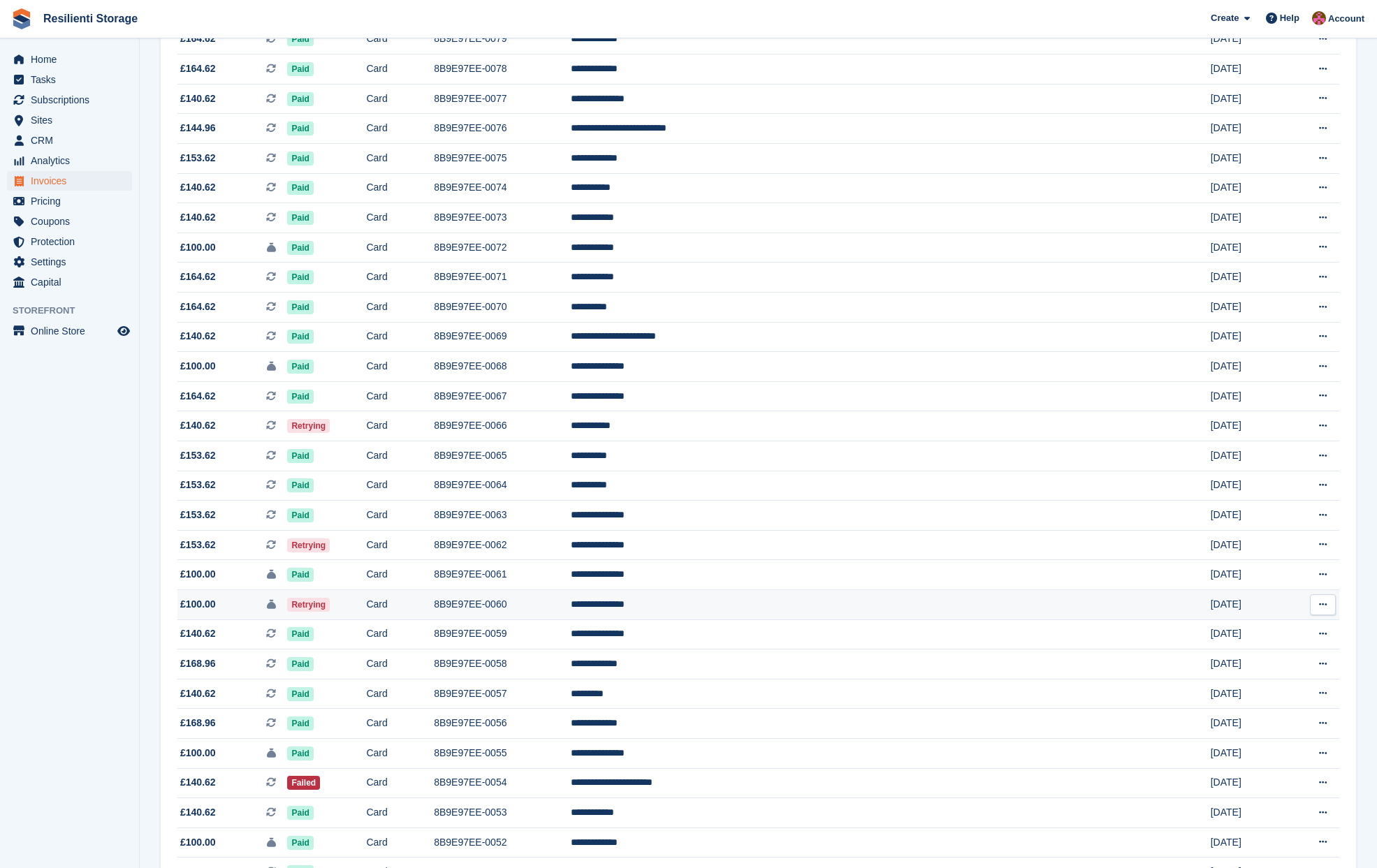
click at [1318, 602] on button at bounding box center [1323, 604] width 26 height 21
click at [366, 602] on td "Retrying" at bounding box center [326, 604] width 79 height 30
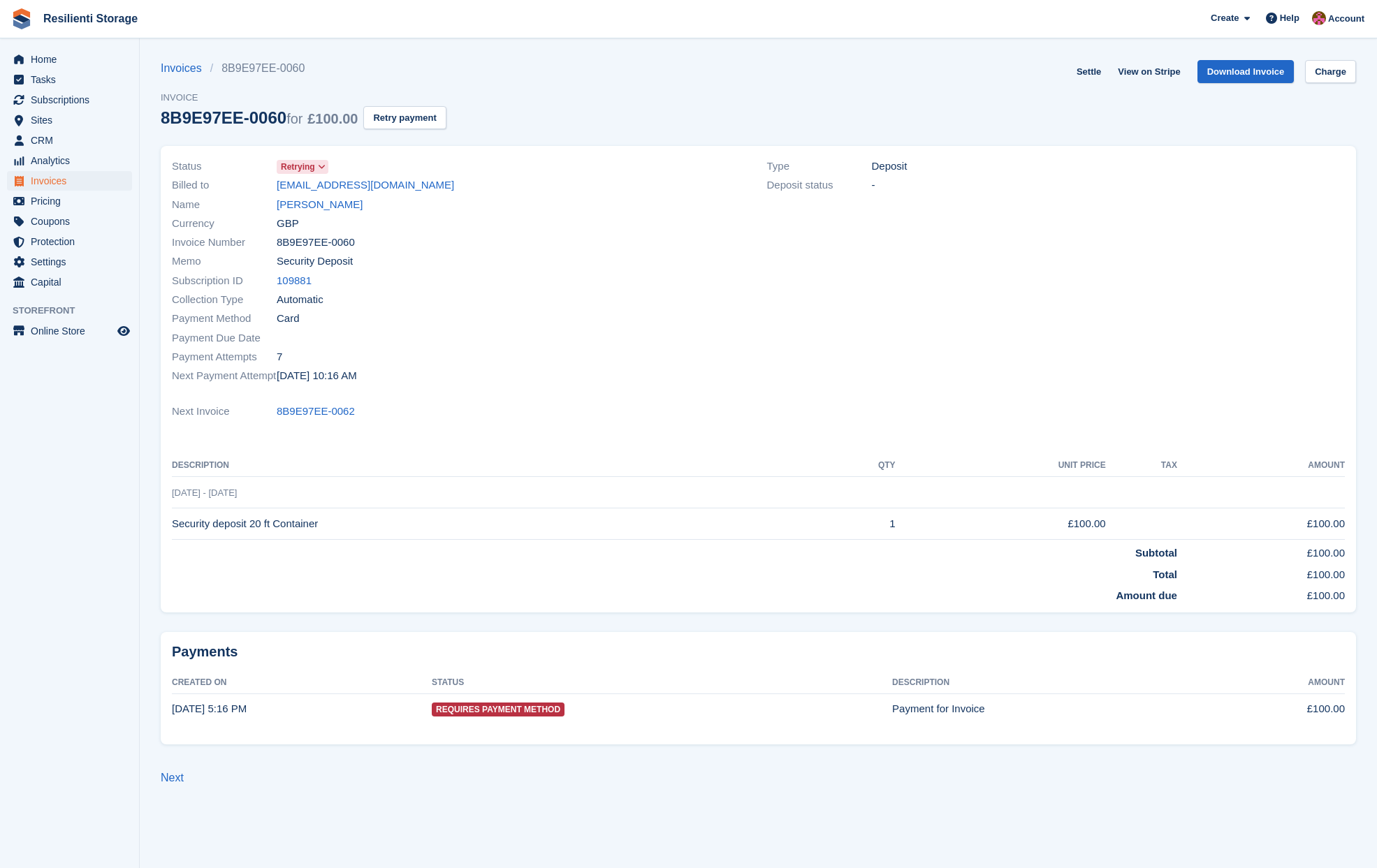
click at [324, 170] on icon at bounding box center [321, 167] width 8 height 9
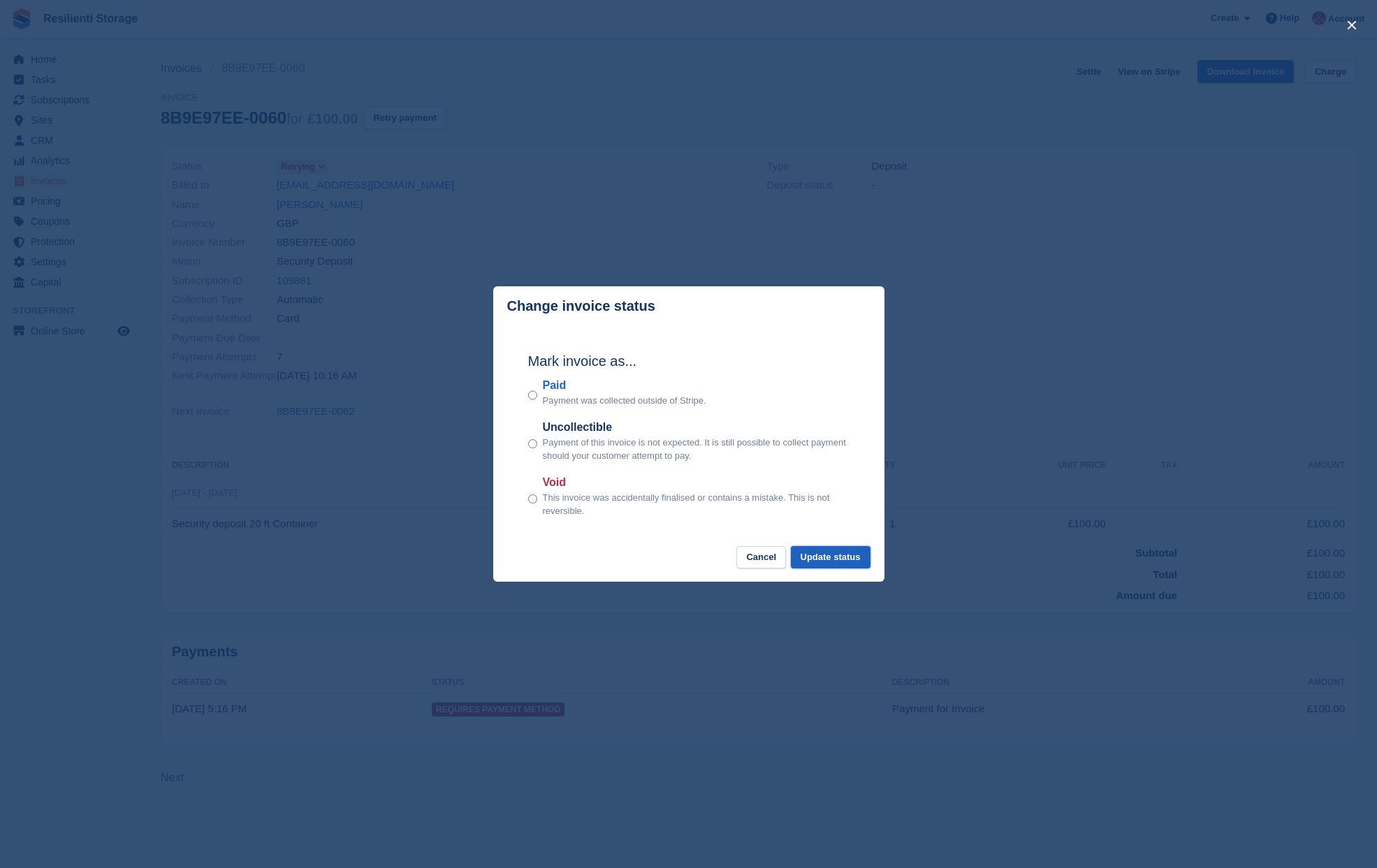
click at [835, 558] on button "Update status" at bounding box center [831, 557] width 80 height 23
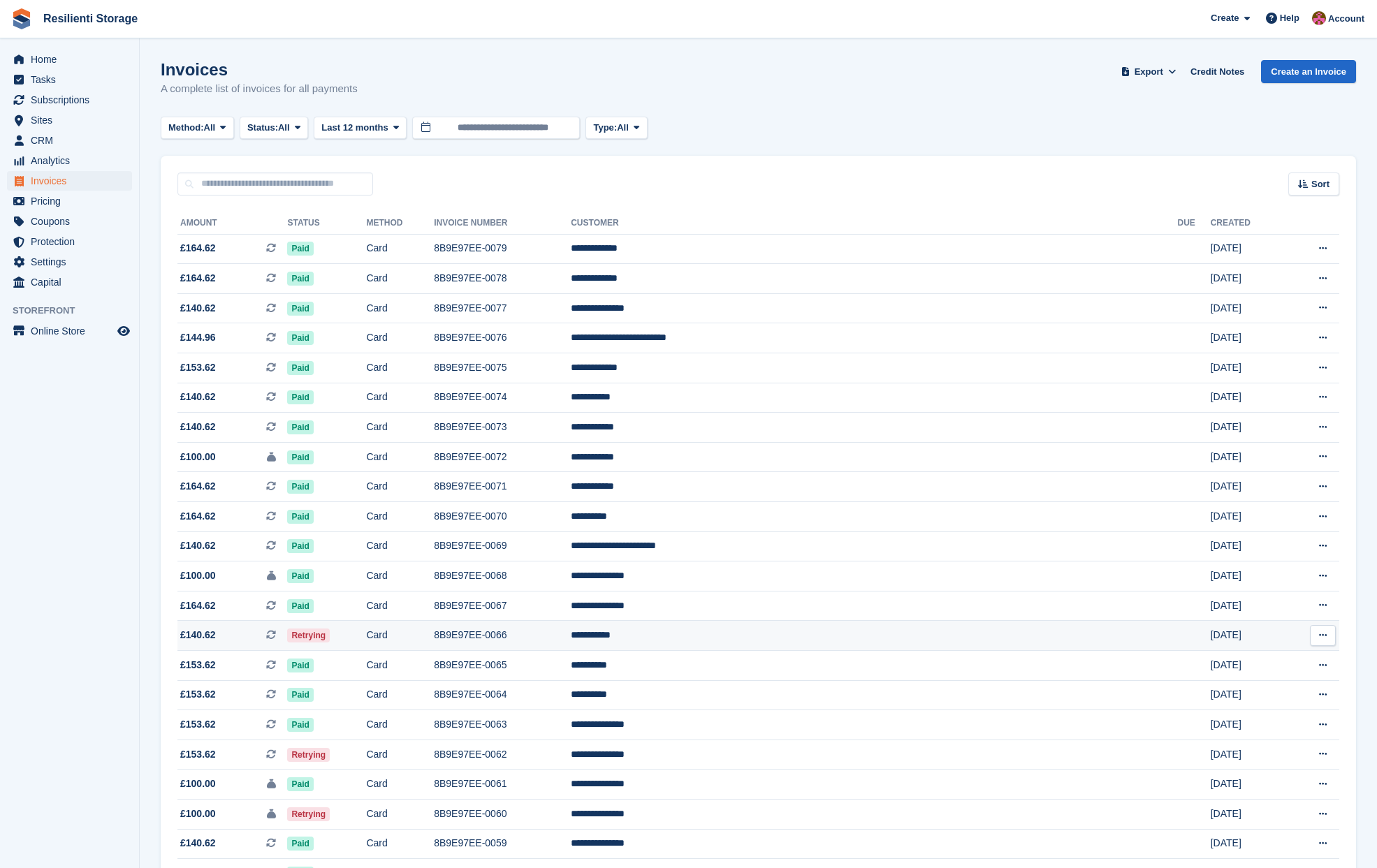
scroll to position [210, 0]
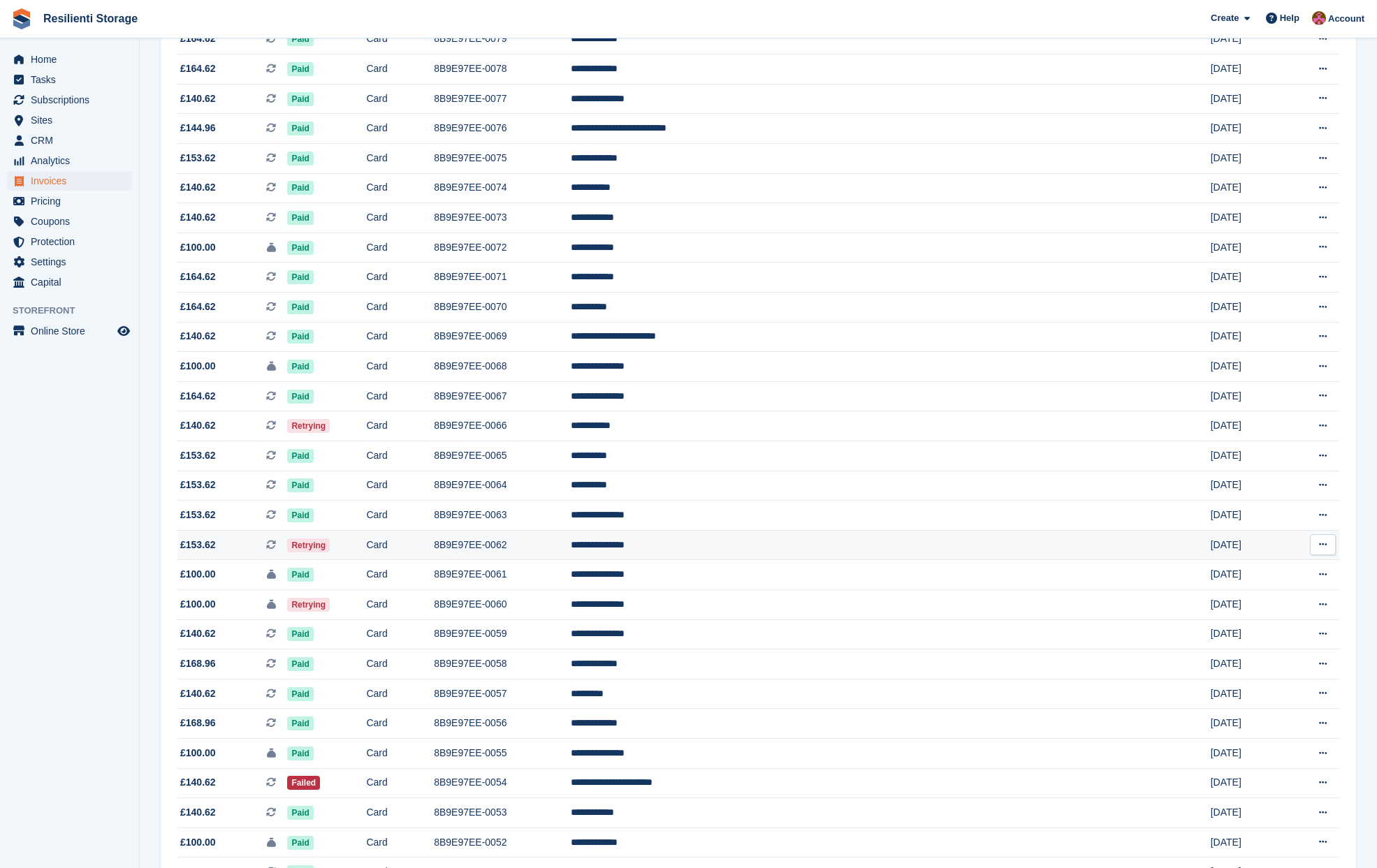
click at [282, 541] on span "£153.62 This is a recurring subscription invoice." at bounding box center [232, 545] width 110 height 15
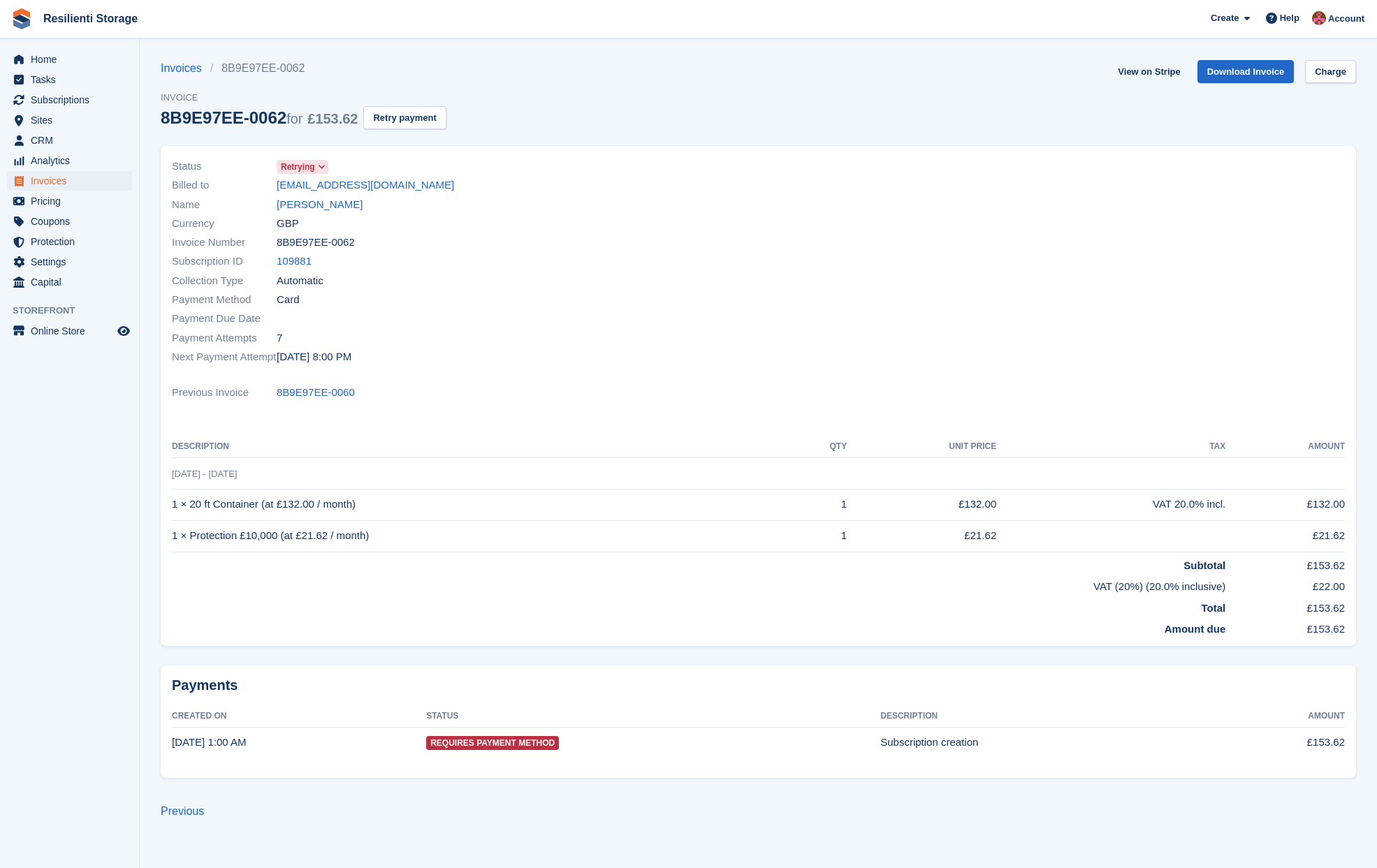
click at [324, 165] on icon at bounding box center [321, 167] width 8 height 9
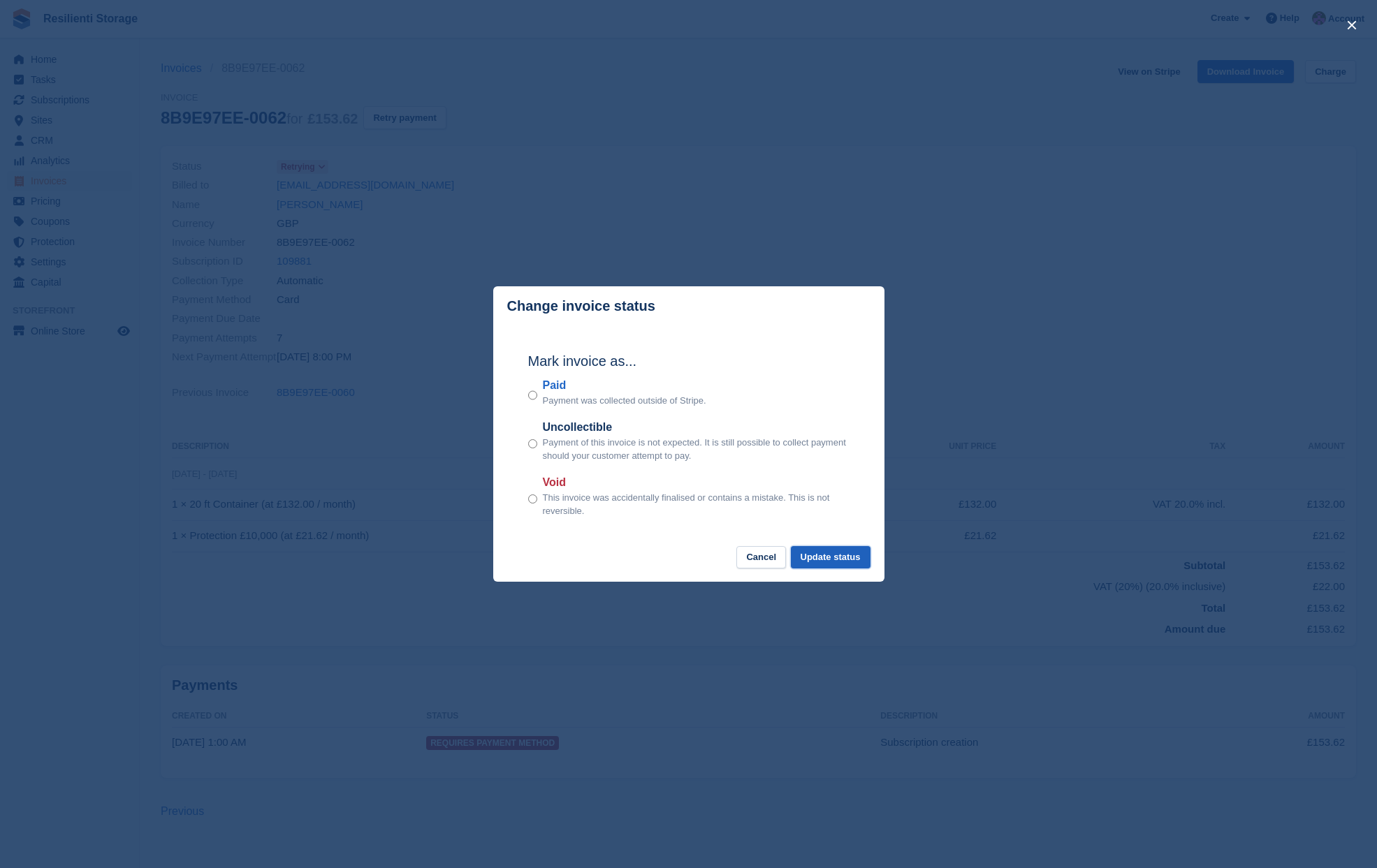
click at [834, 555] on button "Update status" at bounding box center [831, 557] width 80 height 23
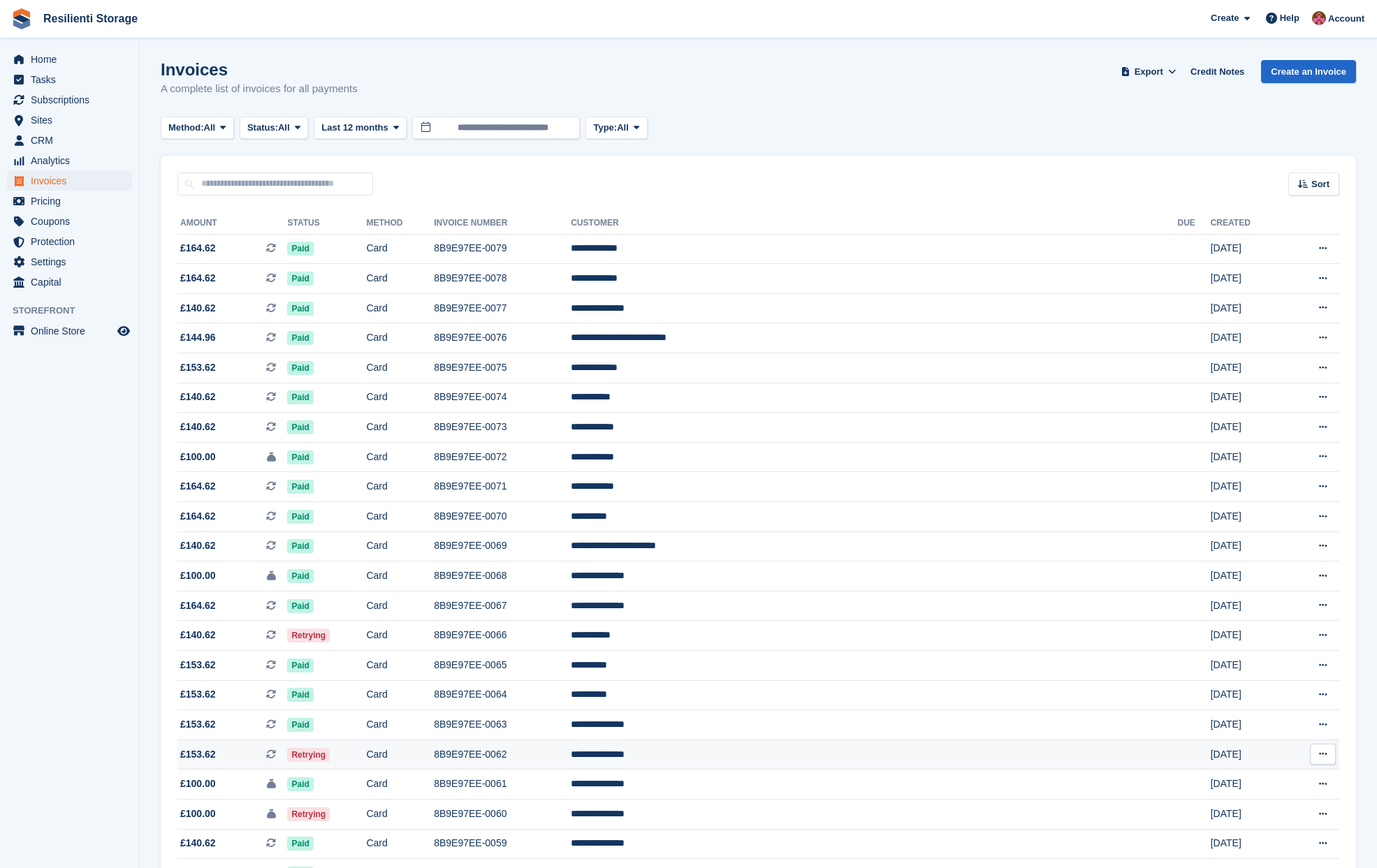
scroll to position [210, 0]
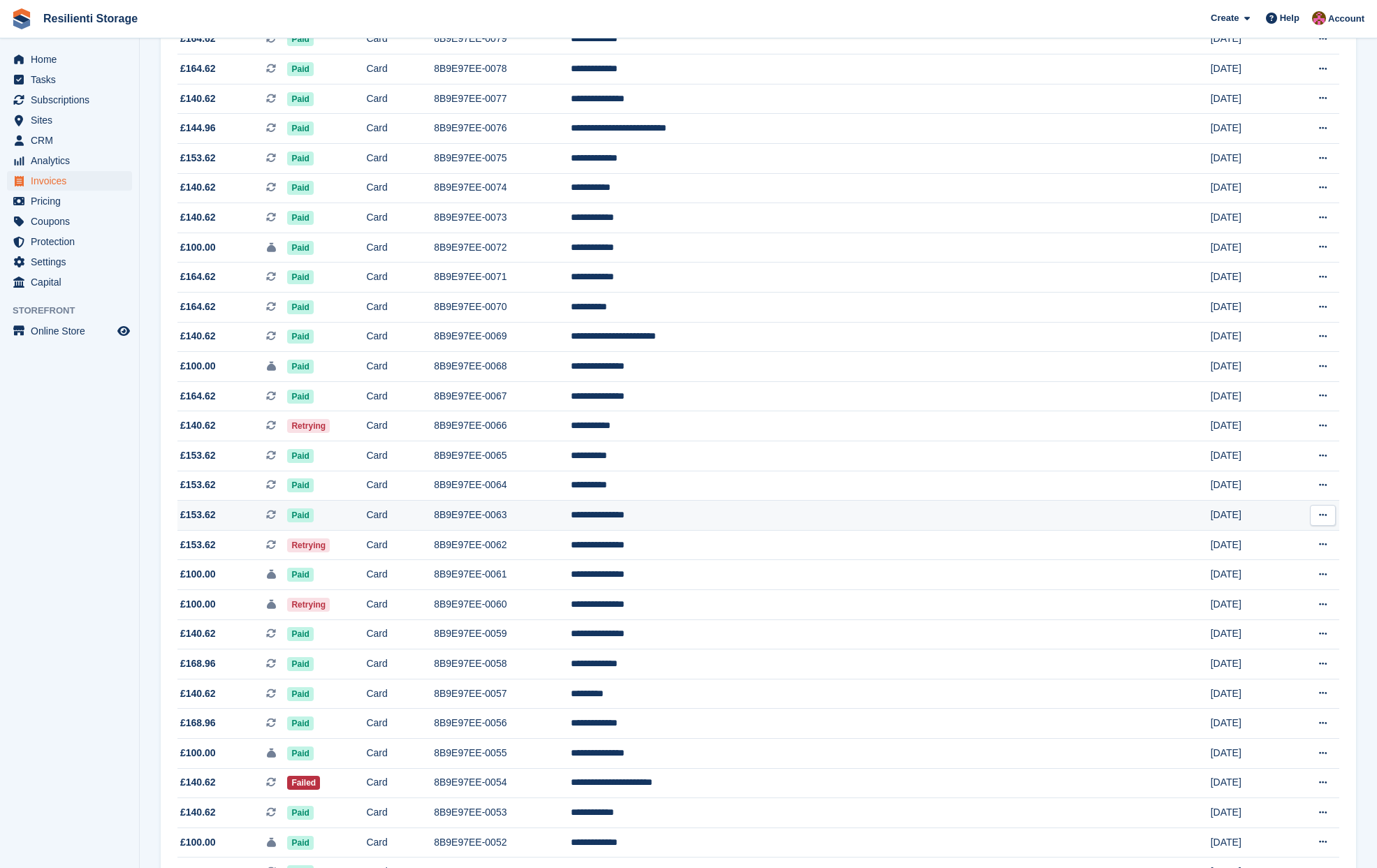
click at [366, 523] on td "Paid" at bounding box center [326, 516] width 79 height 30
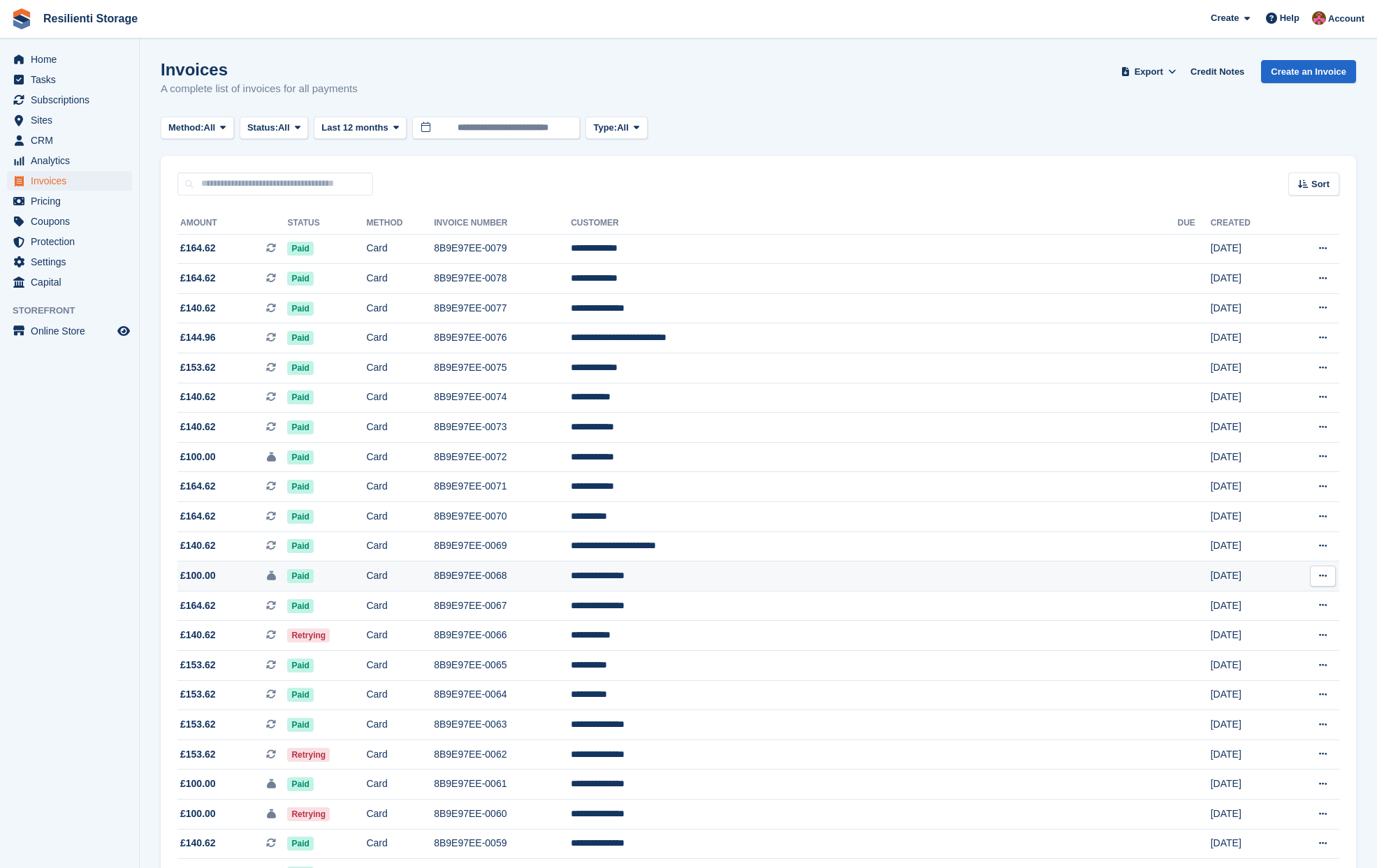
scroll to position [210, 0]
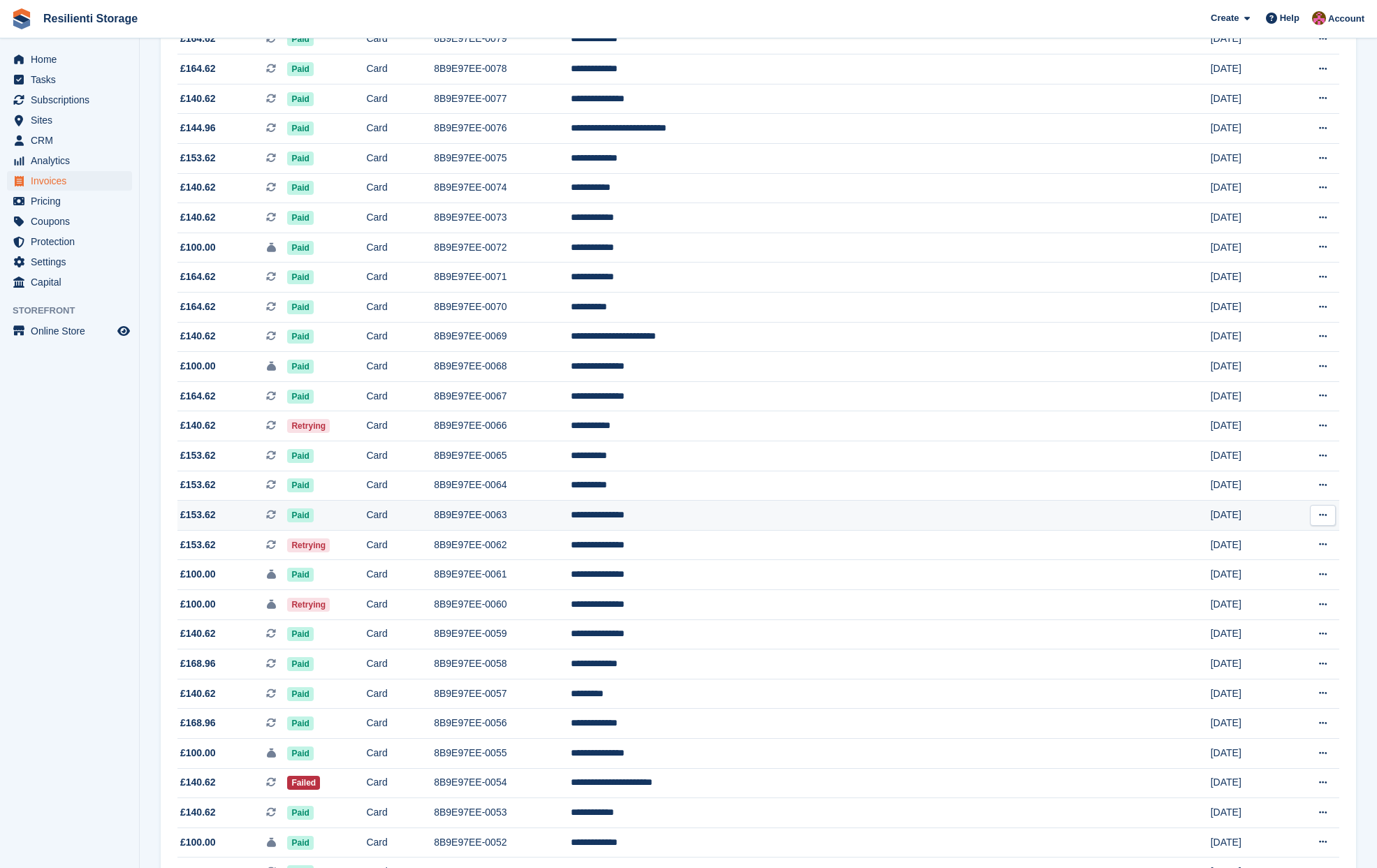
click at [788, 525] on td "**********" at bounding box center [874, 516] width 607 height 30
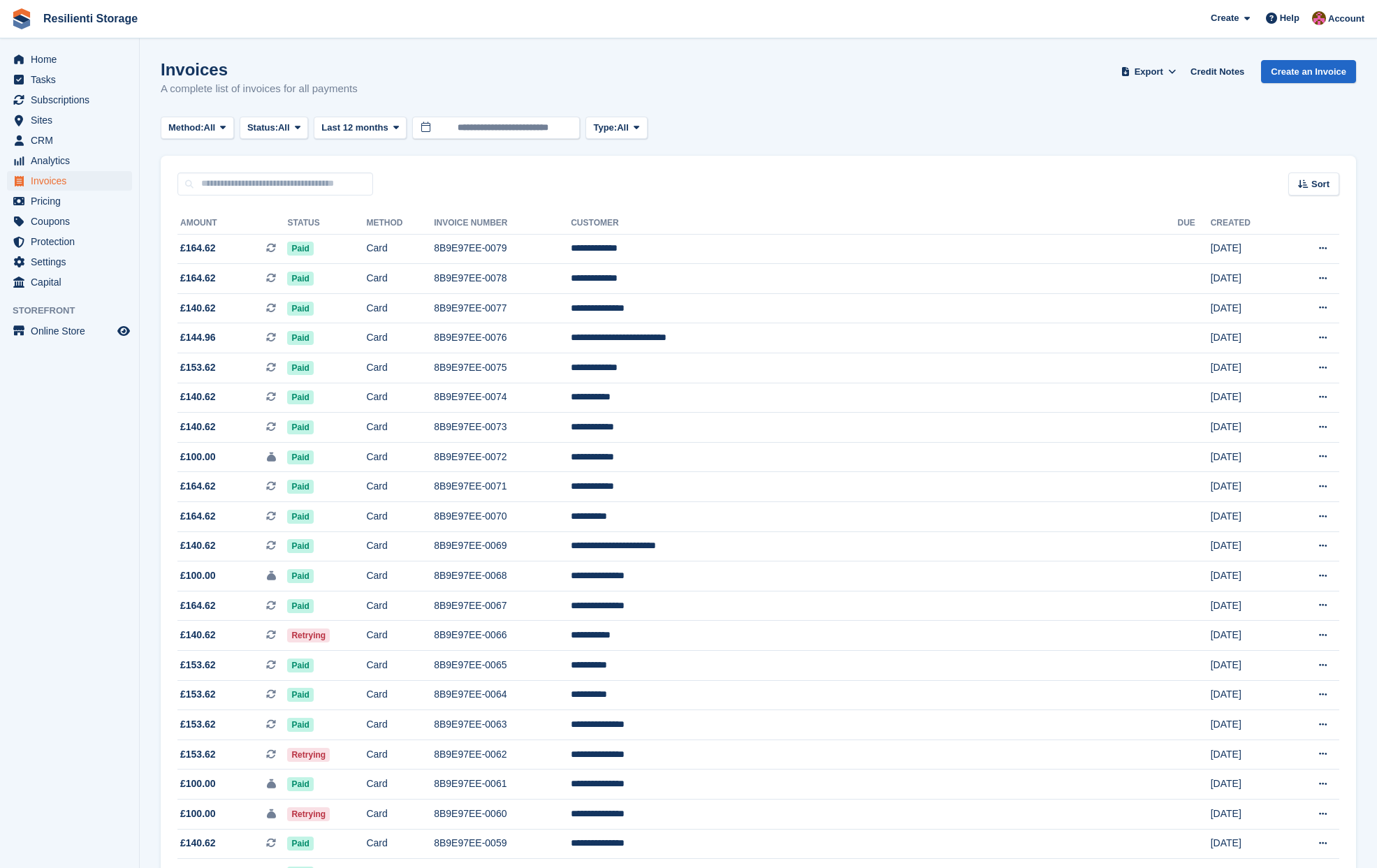
scroll to position [210, 0]
